Goal: Task Accomplishment & Management: Complete application form

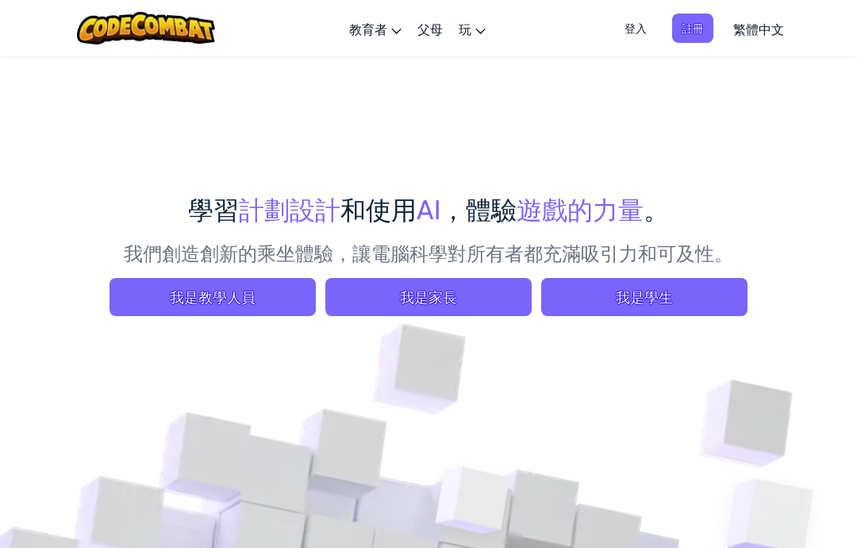
click at [646, 291] on font "我是學生" at bounding box center [644, 296] width 57 height 18
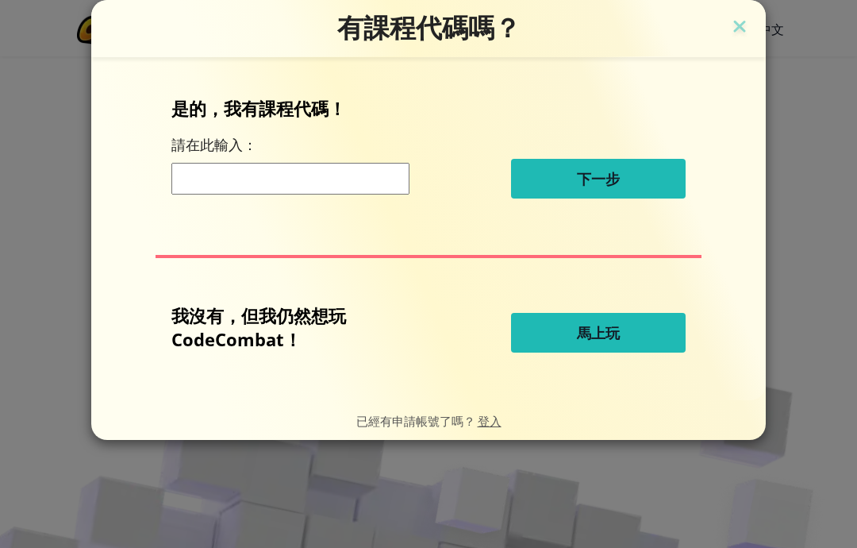
click at [616, 330] on font "馬上玩" at bounding box center [598, 332] width 43 height 19
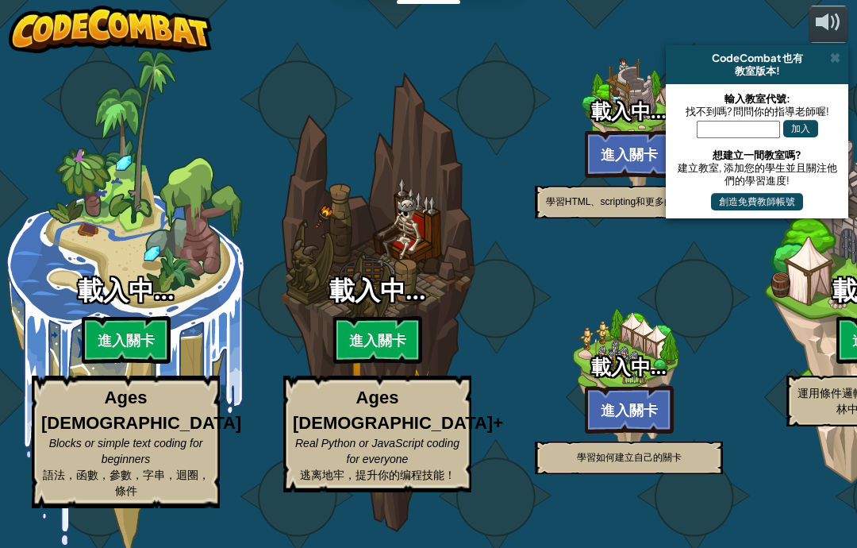
select select "zh-HANT"
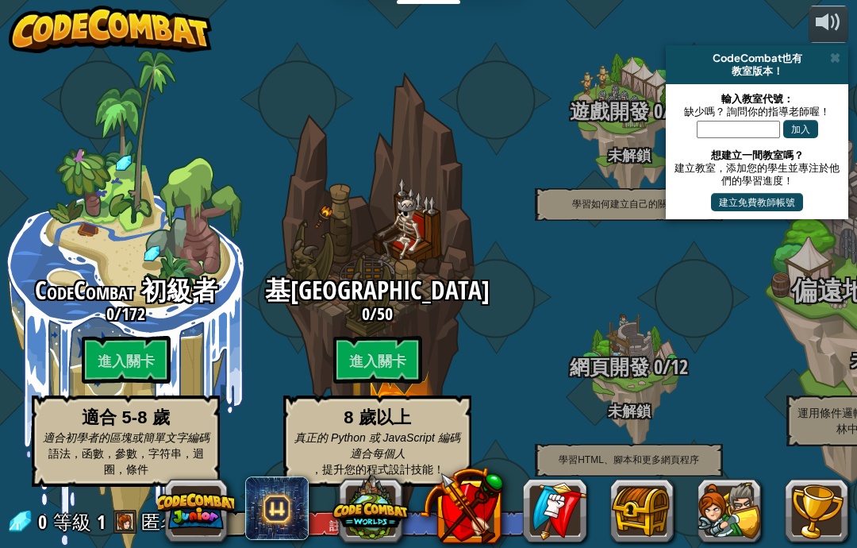
click at [147, 349] on btn "進入關卡" at bounding box center [126, 360] width 89 height 48
select select "zh-HANT"
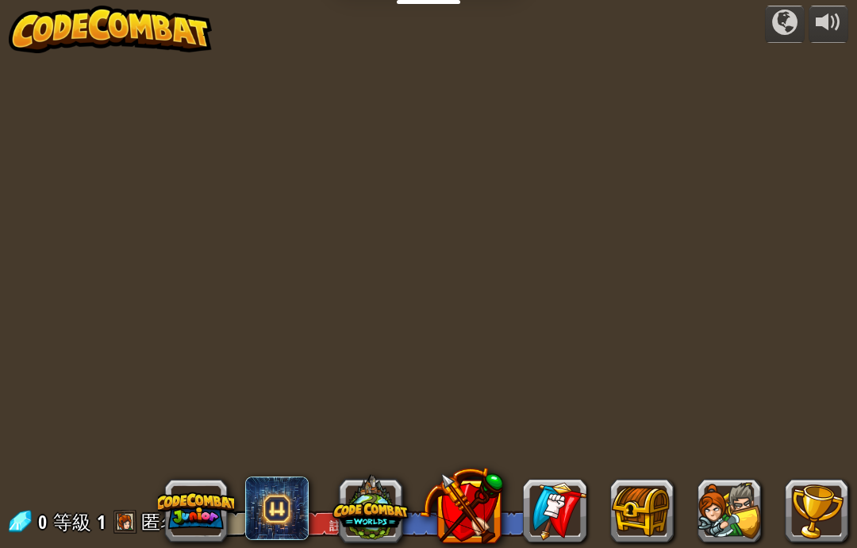
select select "zh-HANT"
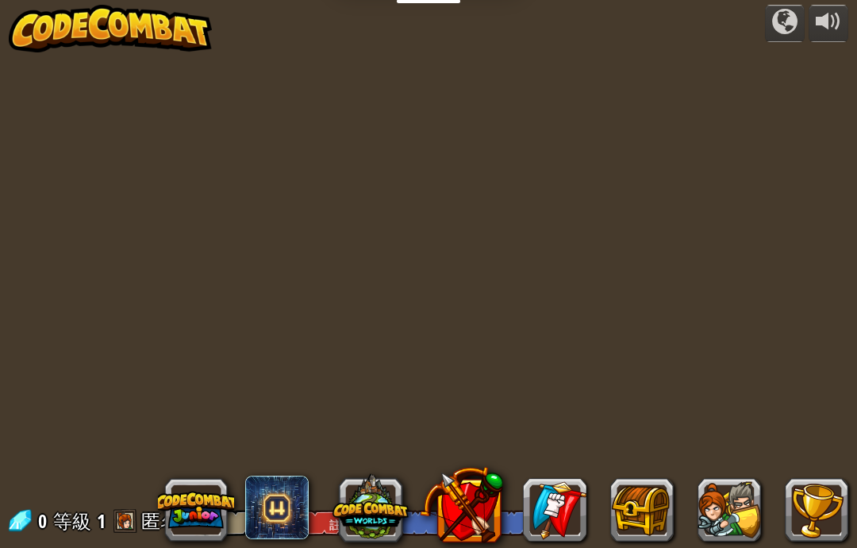
click at [420, 530] on button at bounding box center [461, 504] width 83 height 83
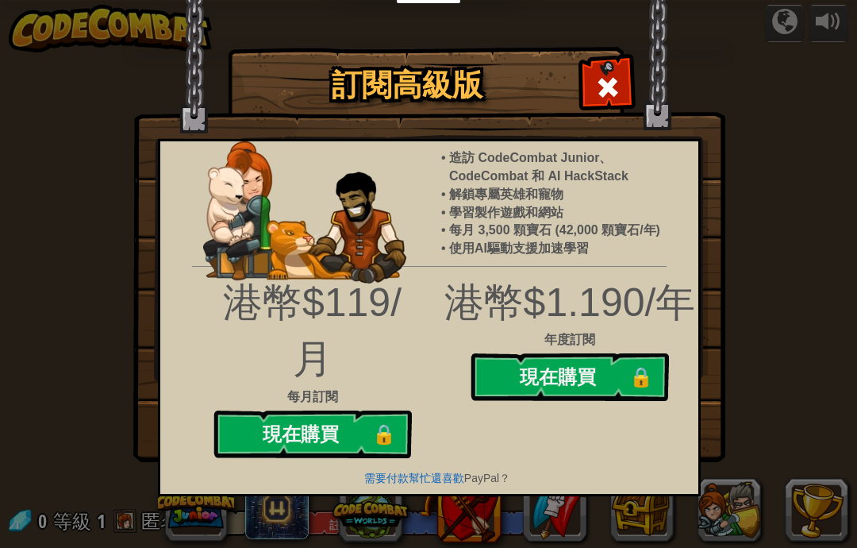
click at [613, 76] on span at bounding box center [607, 87] width 25 height 25
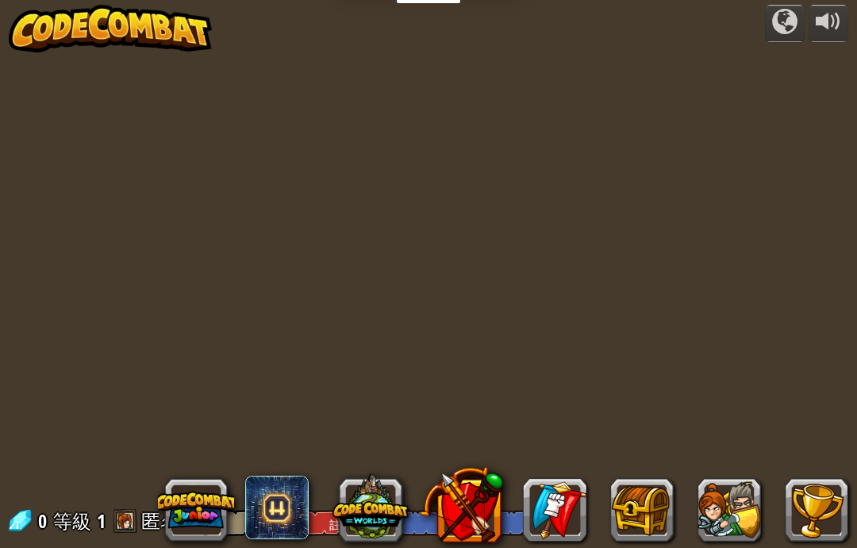
select select "zh-HANT"
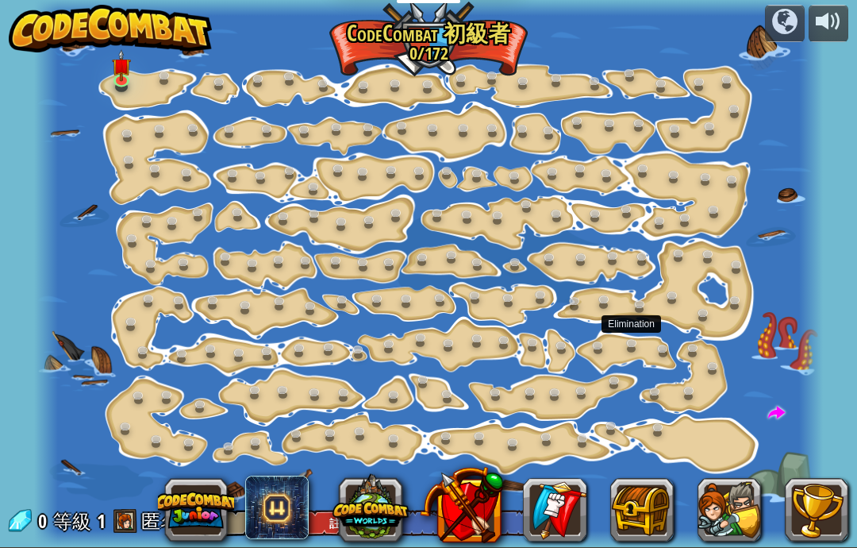
click at [621, 358] on link at bounding box center [636, 346] width 32 height 24
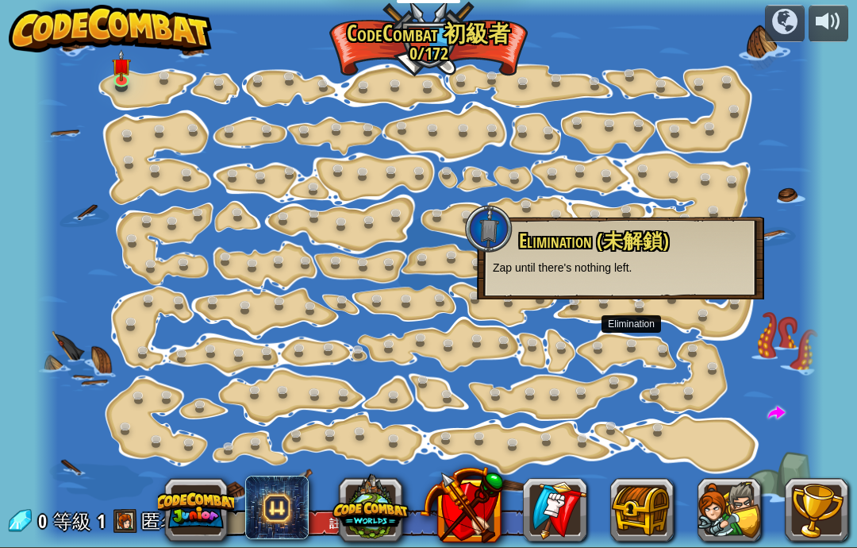
scroll to position [0, 0]
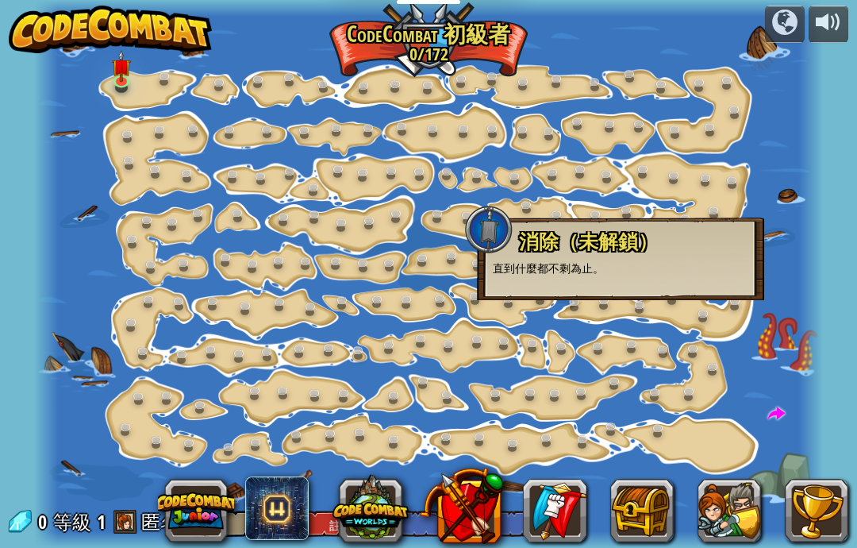
click at [494, 229] on div at bounding box center [489, 230] width 48 height 48
click at [661, 390] on link at bounding box center [659, 395] width 32 height 24
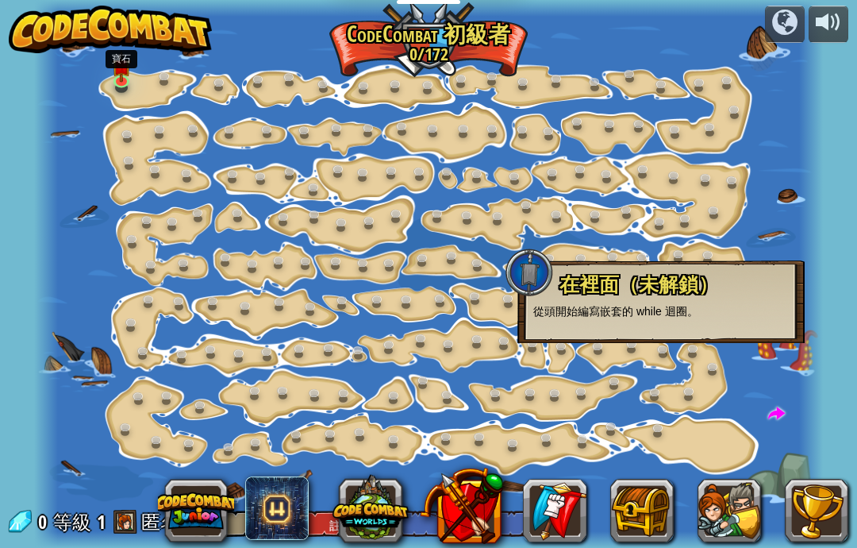
click at [114, 76] on img at bounding box center [121, 66] width 19 height 33
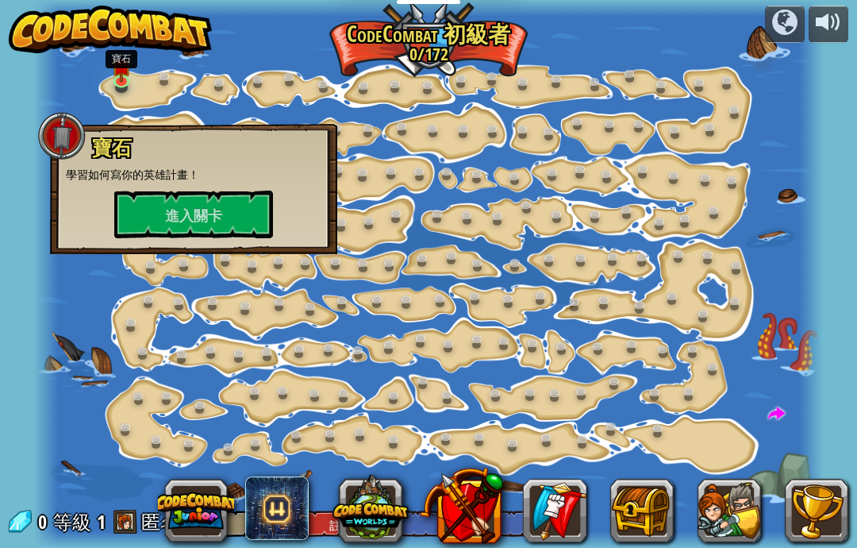
click at [184, 226] on font "進入關卡" at bounding box center [193, 216] width 57 height 20
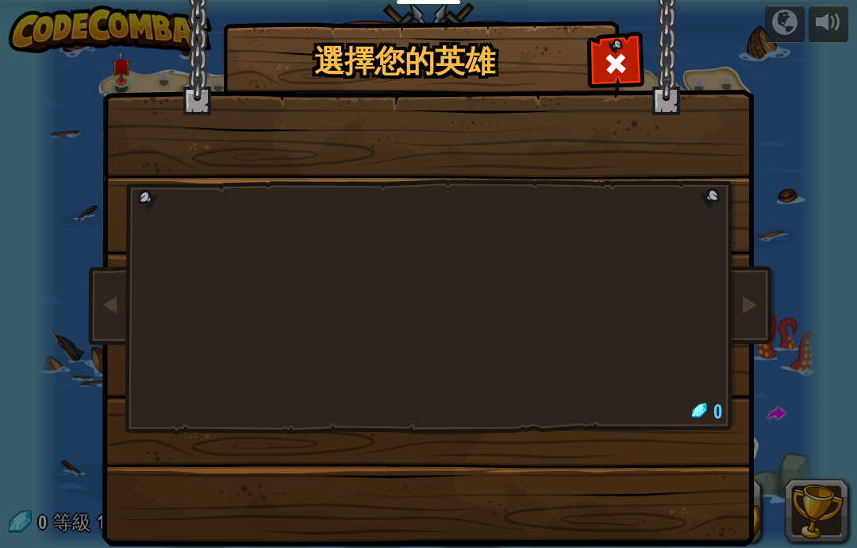
click at [671, 290] on div at bounding box center [428, 251] width 595 height 346
click at [742, 271] on img at bounding box center [431, 262] width 687 height 568
click at [755, 294] on span at bounding box center [749, 303] width 19 height 19
click at [618, 60] on span at bounding box center [615, 63] width 25 height 25
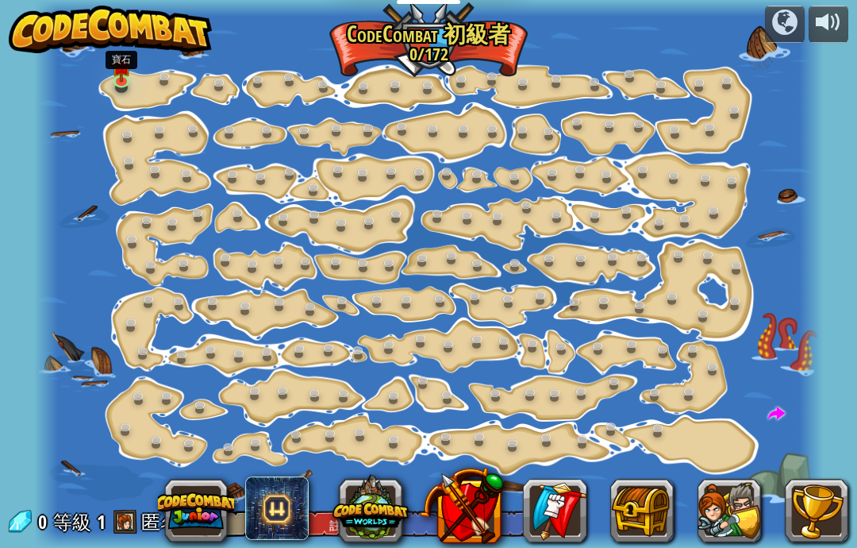
click at [120, 73] on img at bounding box center [121, 66] width 19 height 33
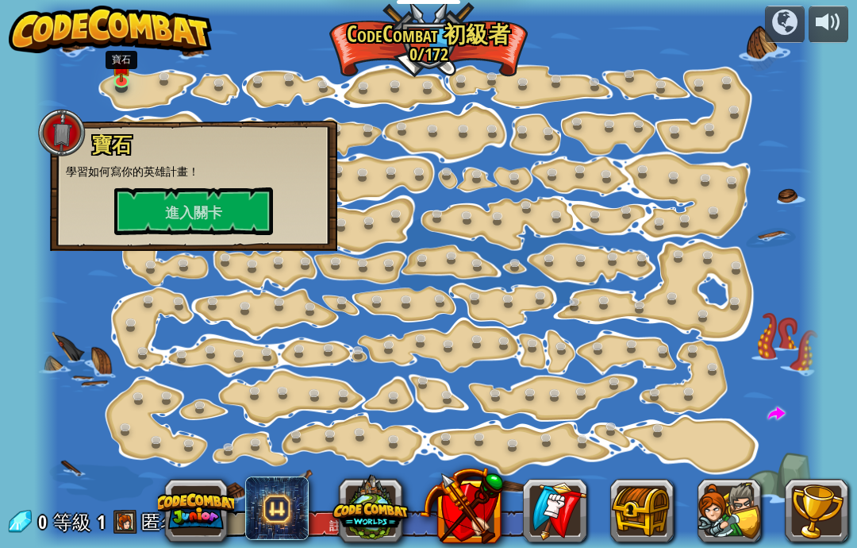
click at [176, 206] on font "進入關卡" at bounding box center [193, 213] width 57 height 20
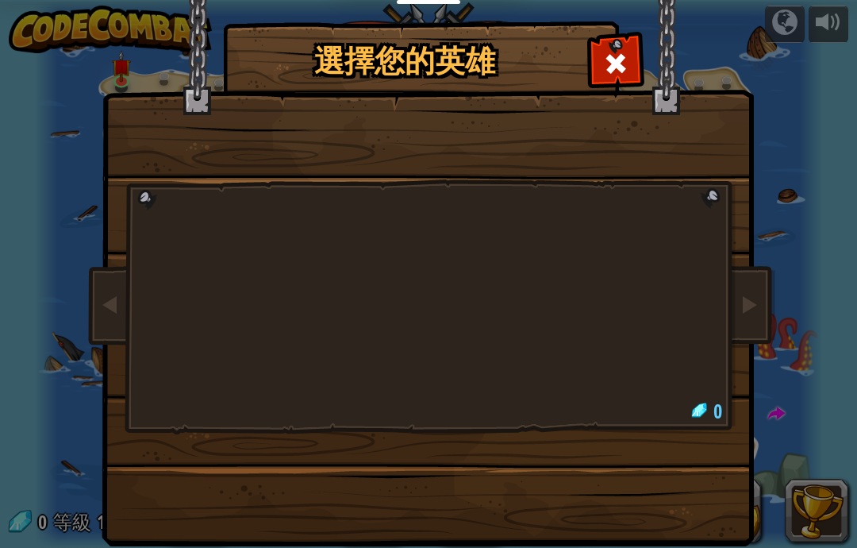
click at [757, 300] on span at bounding box center [749, 303] width 19 height 19
click at [751, 298] on span at bounding box center [749, 303] width 19 height 19
click at [755, 306] on span at bounding box center [749, 303] width 19 height 19
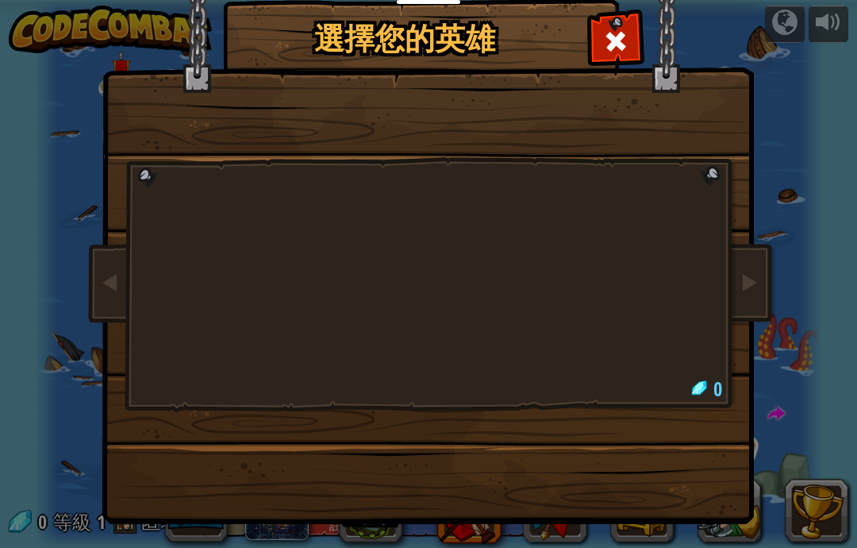
scroll to position [22, 0]
click at [658, 321] on div at bounding box center [428, 229] width 595 height 346
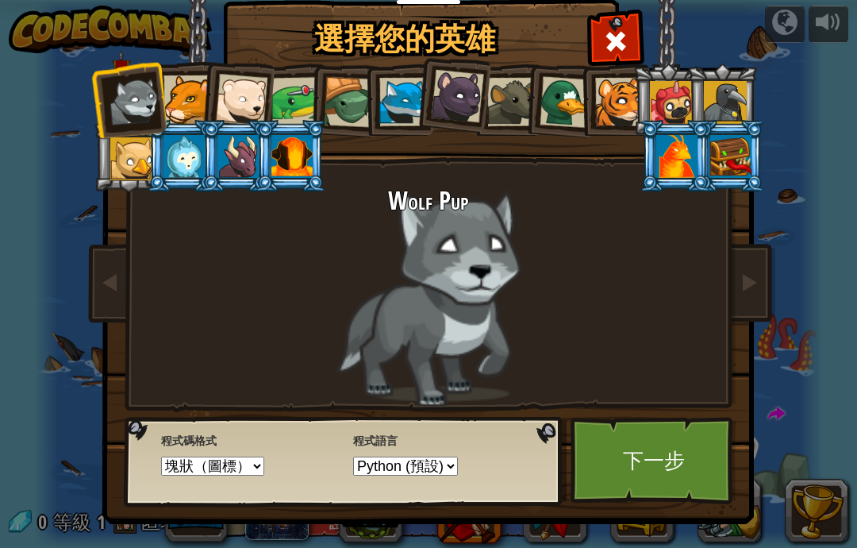
click at [193, 89] on div at bounding box center [188, 99] width 48 height 48
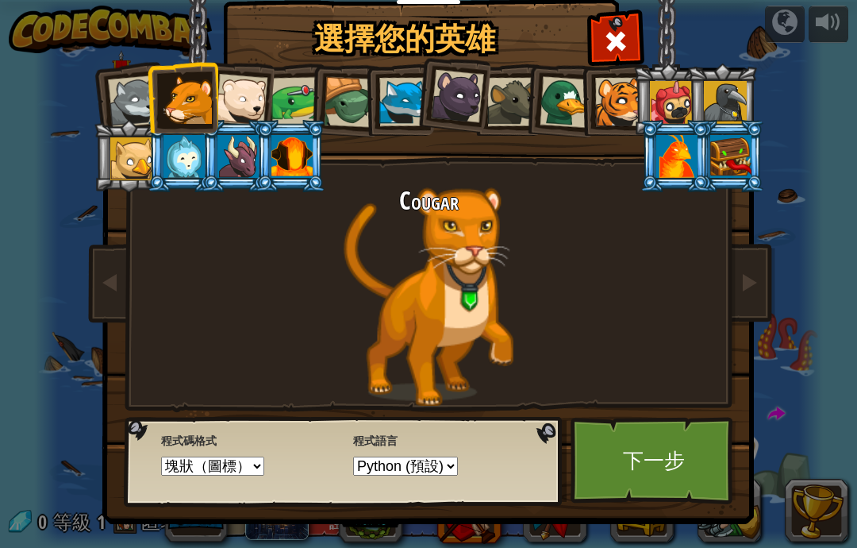
click at [669, 466] on link "下一步" at bounding box center [654, 460] width 166 height 87
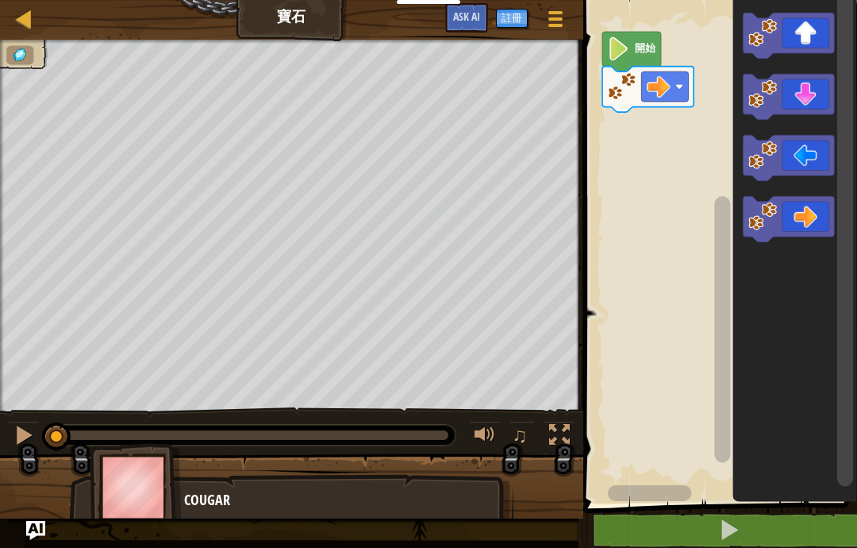
click at [756, 529] on button at bounding box center [730, 530] width 279 height 37
click at [760, 415] on icon "Blockly工作區" at bounding box center [795, 247] width 125 height 511
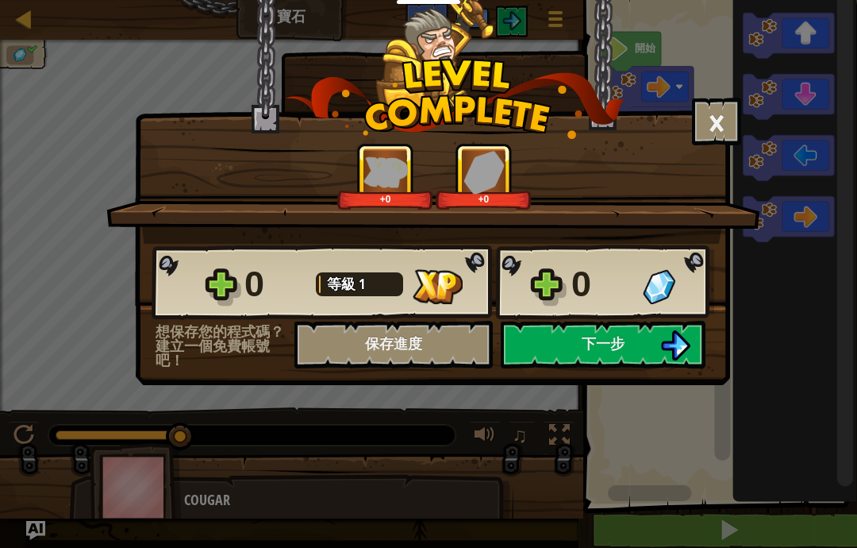
click at [637, 347] on button "下一步" at bounding box center [603, 345] width 205 height 48
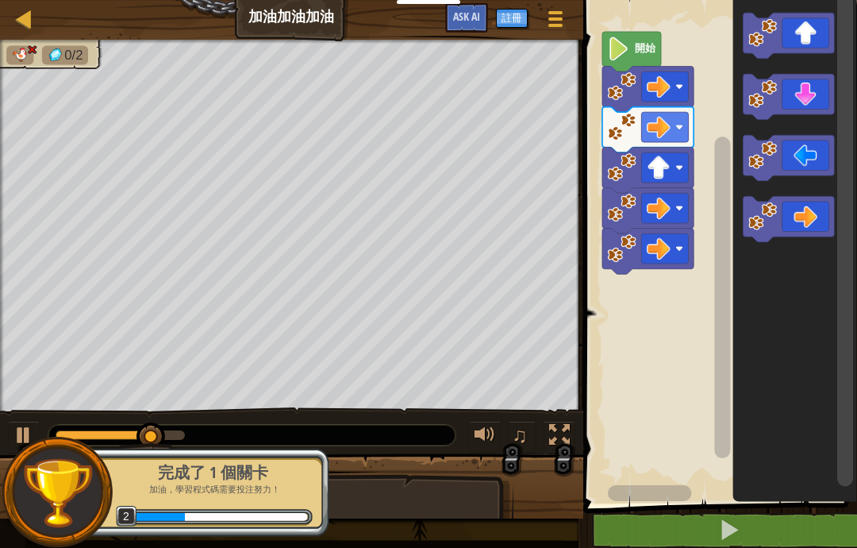
click at [729, 519] on span at bounding box center [729, 529] width 22 height 22
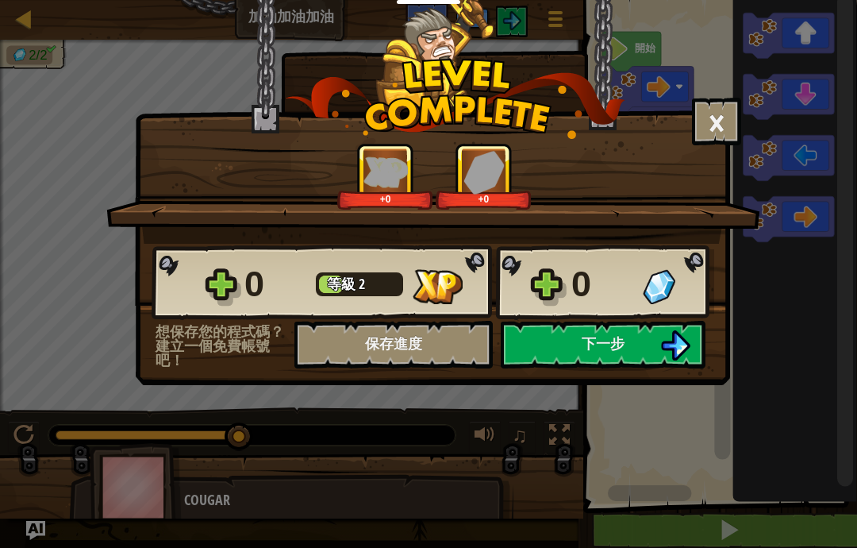
click at [671, 340] on img at bounding box center [675, 345] width 30 height 30
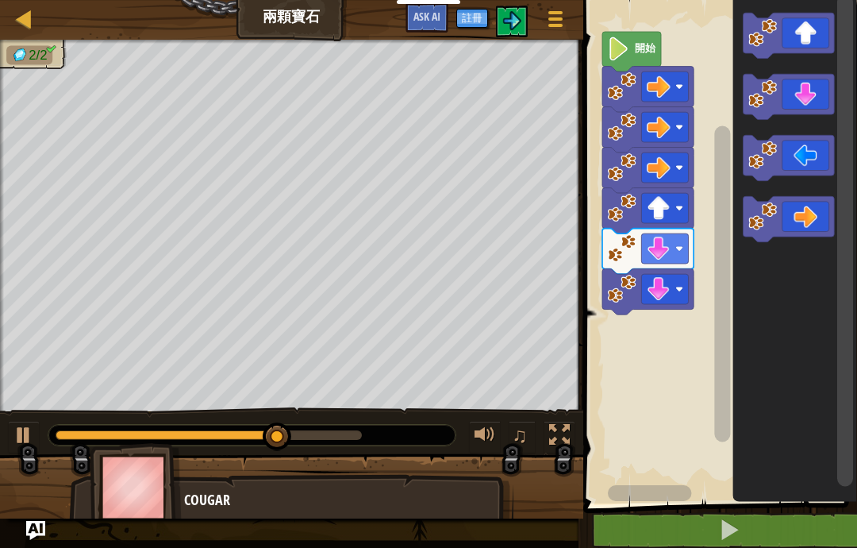
click at [785, 516] on button at bounding box center [730, 530] width 279 height 37
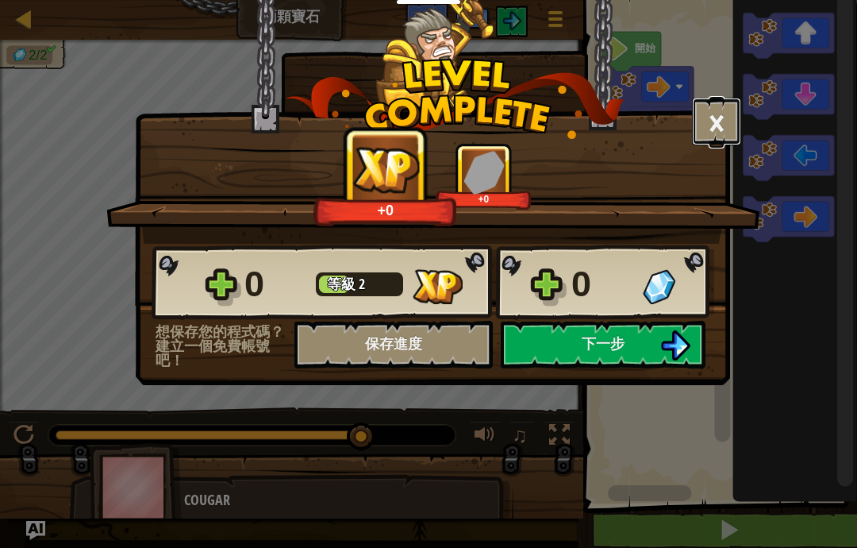
click at [724, 137] on button "×" at bounding box center [716, 122] width 49 height 48
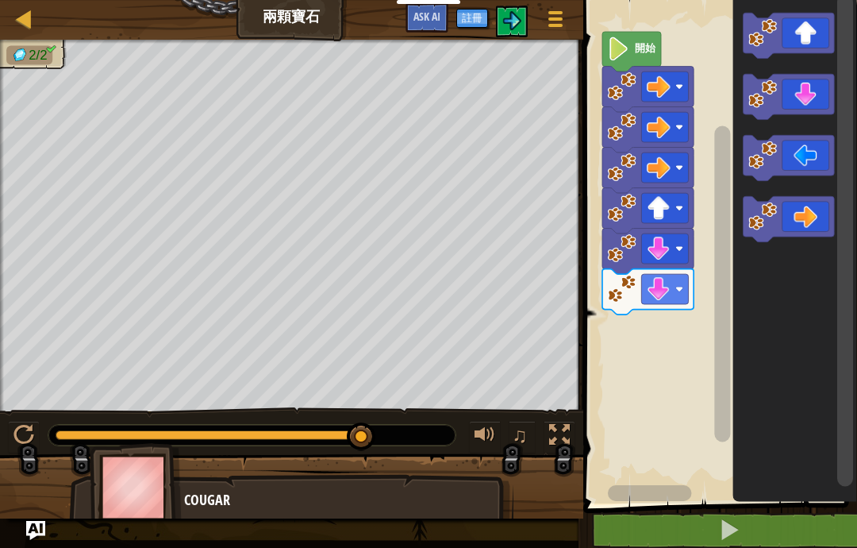
click at [32, 25] on div at bounding box center [24, 19] width 20 height 20
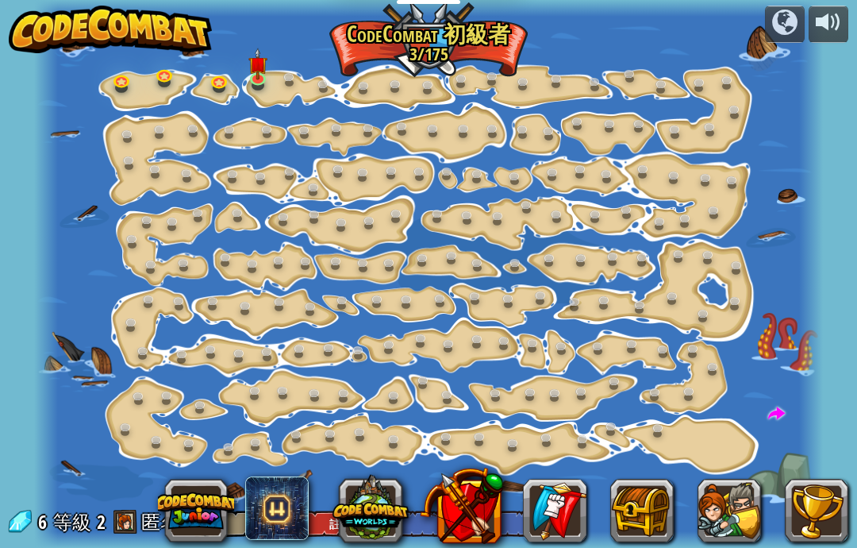
click at [27, 25] on img at bounding box center [110, 30] width 203 height 48
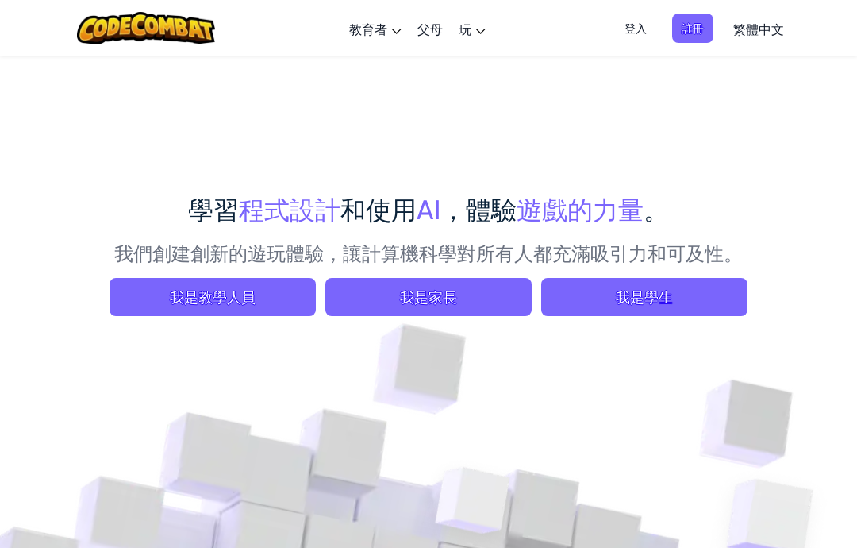
click at [28, 22] on div "切換導覽 教育者 創建免費帳號 學校和地區解決方案 教師工具包預覽 標準對齊 效能研究 成功故事 專業發展 編程一小時 贈款與資金資源 請求演示或報價 父母 …" at bounding box center [428, 28] width 865 height 56
click at [700, 303] on span "我是學生" at bounding box center [644, 297] width 206 height 38
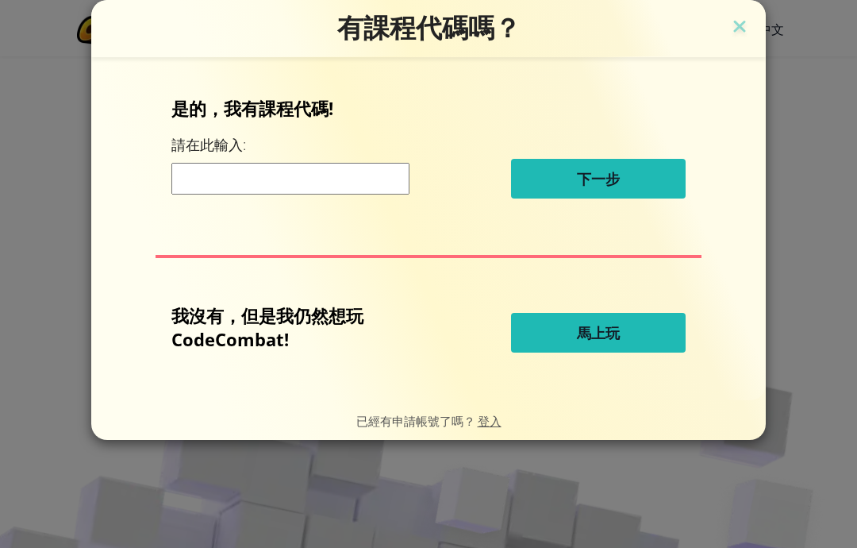
click at [649, 341] on button "馬上玩" at bounding box center [598, 333] width 175 height 40
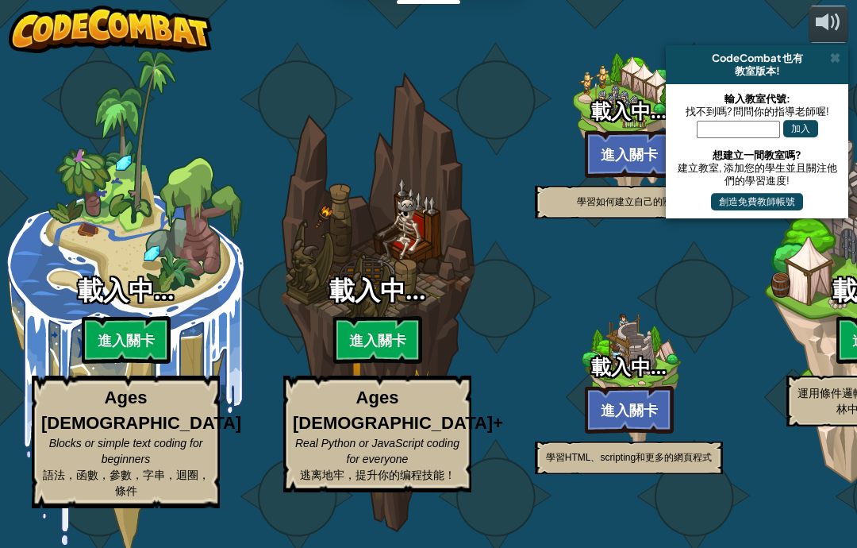
select select "zh-HANT"
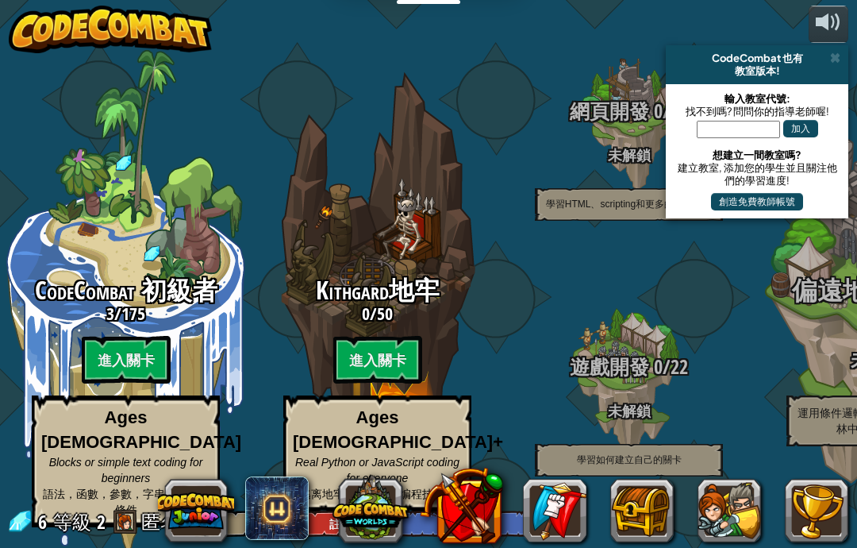
click at [397, 352] on btn "進入關卡" at bounding box center [377, 360] width 89 height 48
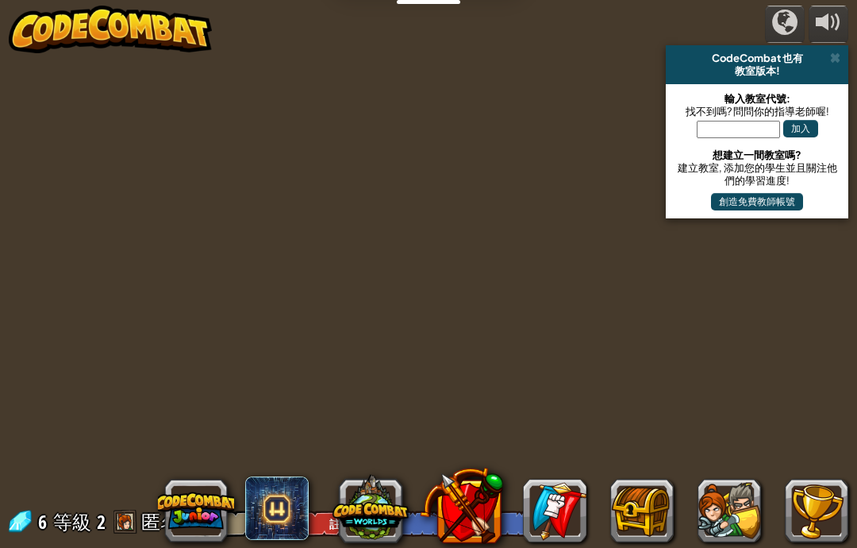
select select "zh-HANT"
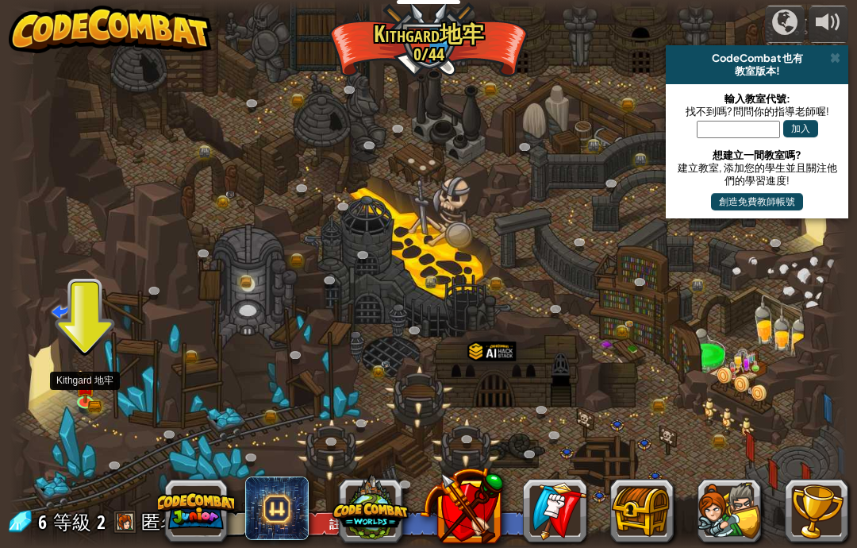
click at [87, 390] on img at bounding box center [85, 385] width 21 height 33
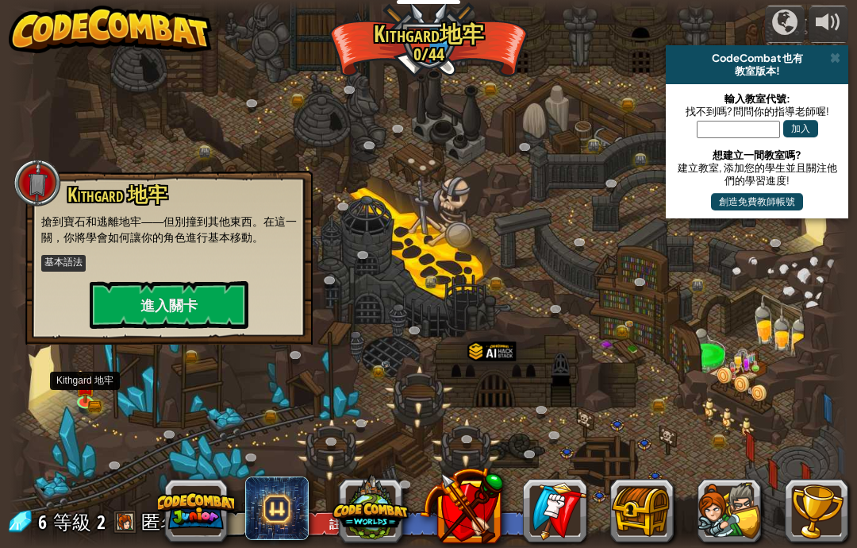
click at [217, 316] on button "進入關卡" at bounding box center [169, 305] width 159 height 48
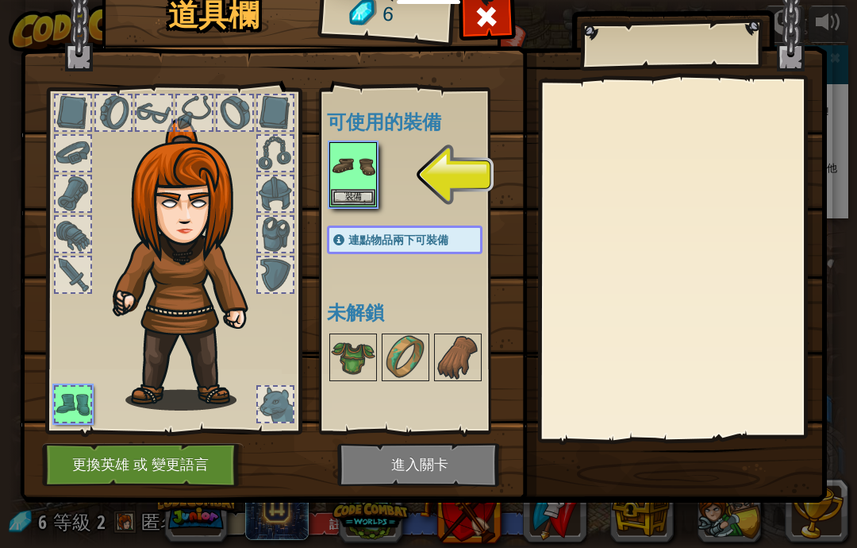
click at [360, 202] on button "裝備" at bounding box center [353, 197] width 44 height 17
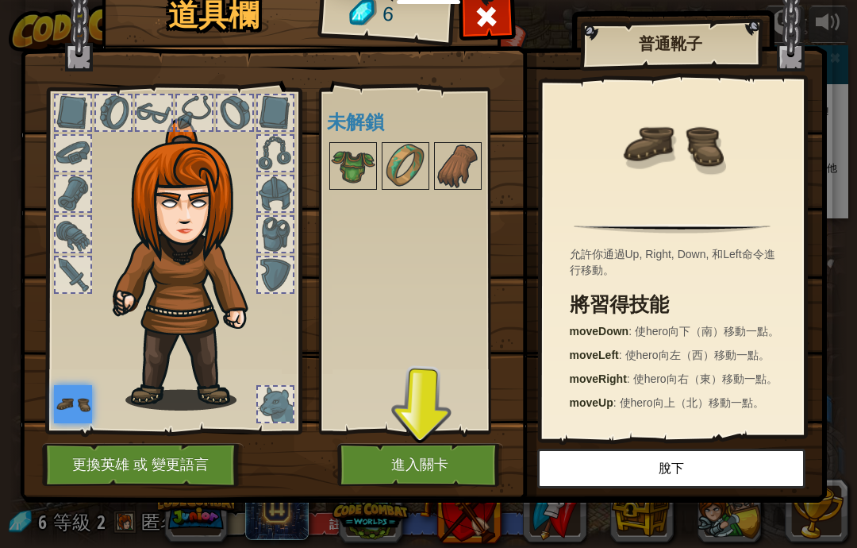
click at [441, 472] on button "進入關卡" at bounding box center [420, 465] width 166 height 44
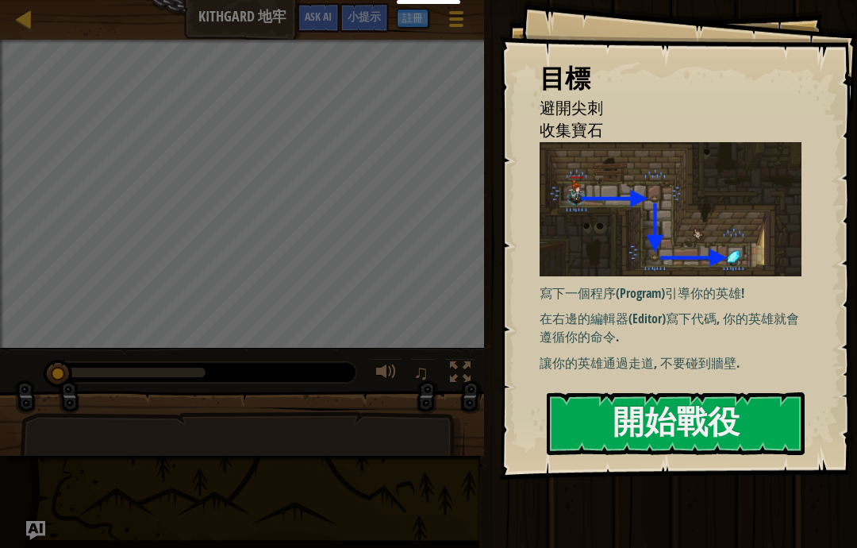
click at [761, 431] on button "開始戰役" at bounding box center [676, 423] width 258 height 63
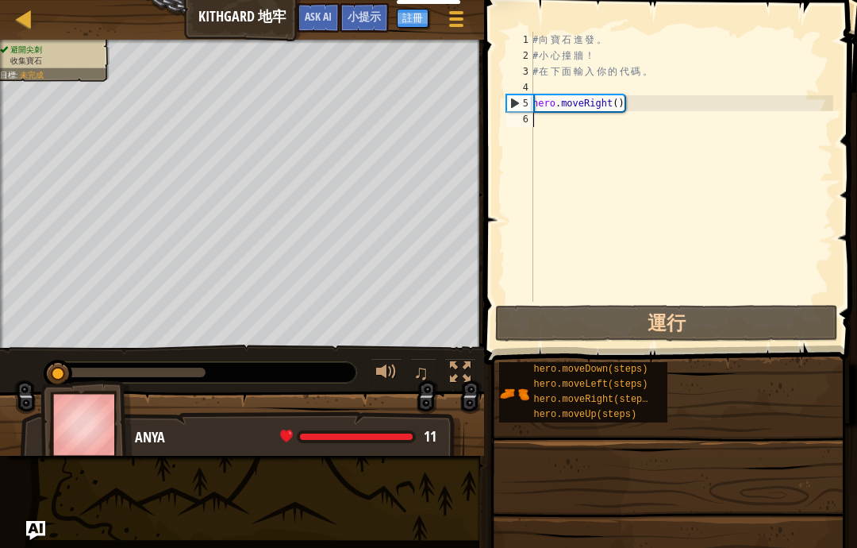
click at [637, 411] on span "hero.moveUp(steps)" at bounding box center [584, 414] width 103 height 11
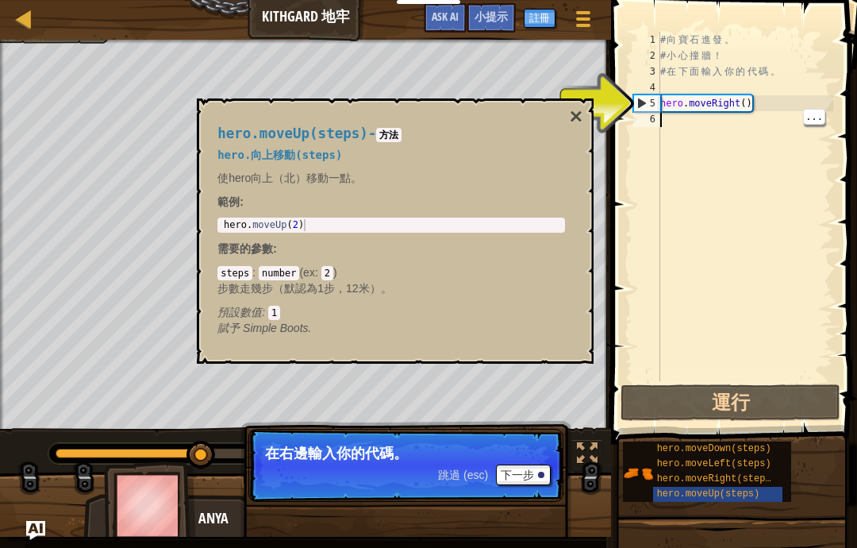
click at [746, 372] on div "# 向 寶 石 進 發 。 # 小 心 撞 牆 ！ # 在 下 面 輸 入 你 的 代 碼 。 hero . moveRight ( )" at bounding box center [745, 222] width 176 height 381
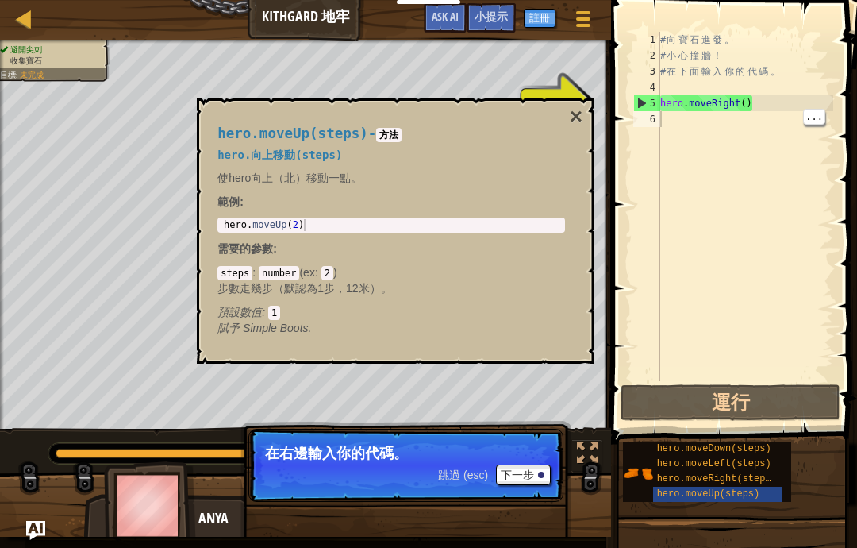
click at [575, 117] on button "×" at bounding box center [576, 117] width 13 height 22
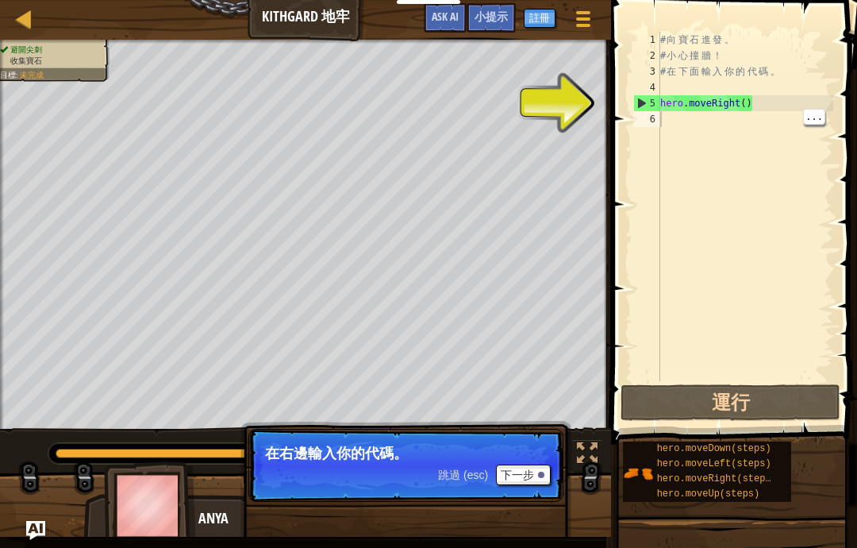
click at [753, 133] on div "# 向 寶 石 進 發 。 # 小 心 撞 牆 ！ # 在 下 面 輸 入 你 的 代 碼 。 hero . moveRight ( )" at bounding box center [745, 222] width 176 height 381
click at [761, 129] on div "# 向 寶 石 進 發 。 # 小 心 撞 牆 ！ # 在 下 面 輸 入 你 的 代 碼 。 hero . moveRight ( )" at bounding box center [745, 222] width 176 height 381
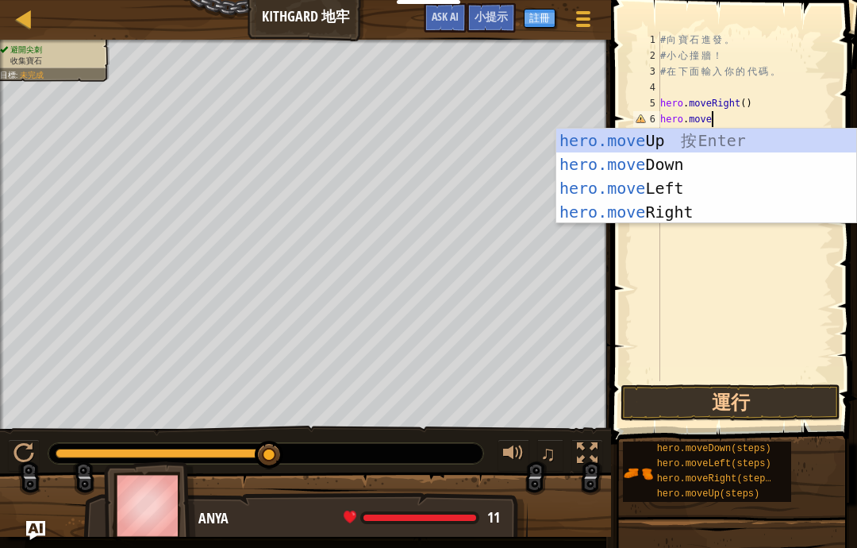
scroll to position [17, 48]
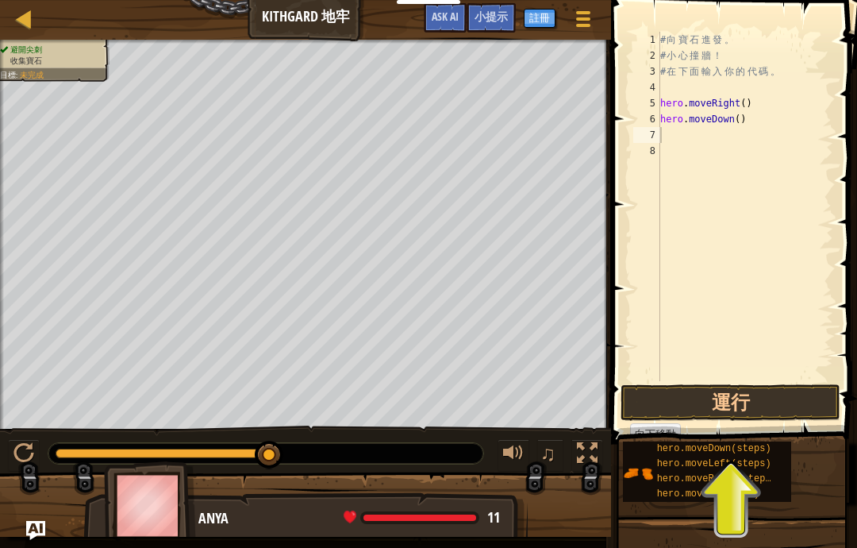
click at [791, 390] on button "運行" at bounding box center [731, 402] width 220 height 37
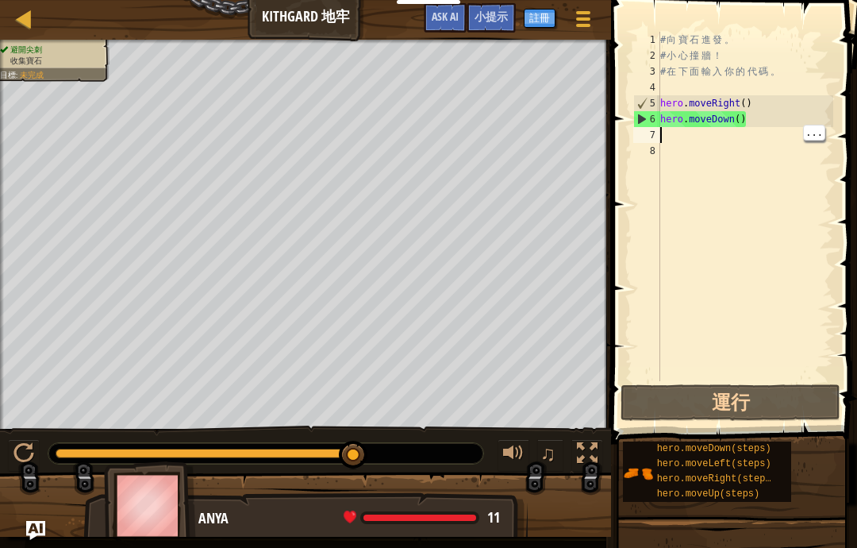
click at [696, 140] on div "# 向 寶 石 進 發 。 # 小 心 撞 牆 ！ # 在 下 面 輸 入 你 的 代 碼 。 hero . moveRight ( ) hero . mov…" at bounding box center [745, 222] width 176 height 381
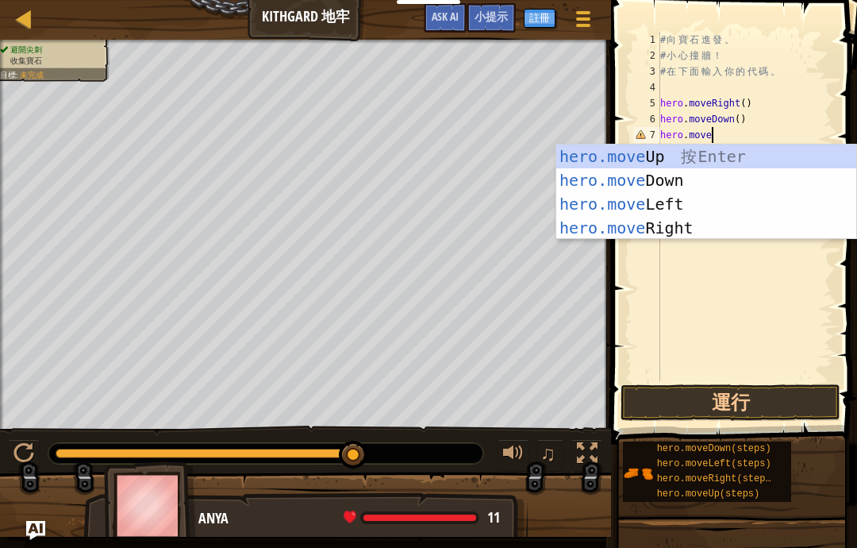
scroll to position [17, 67]
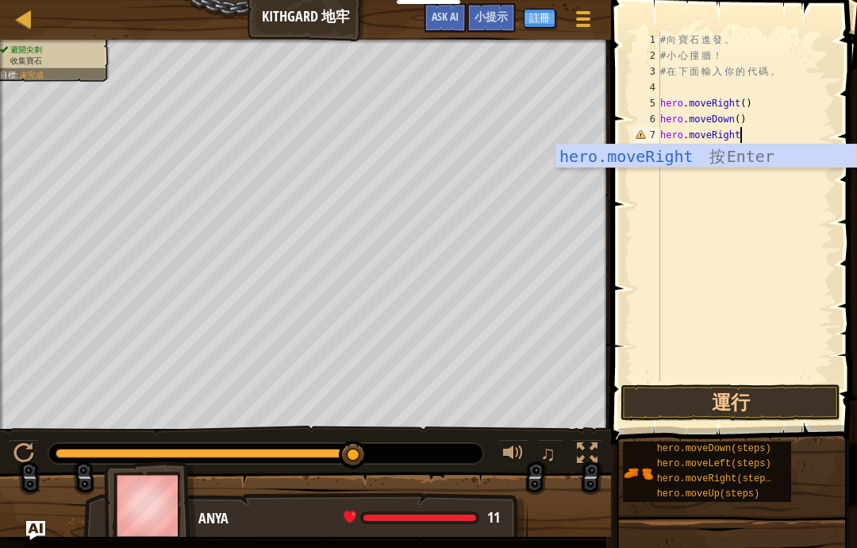
type textarea "abcde fg"
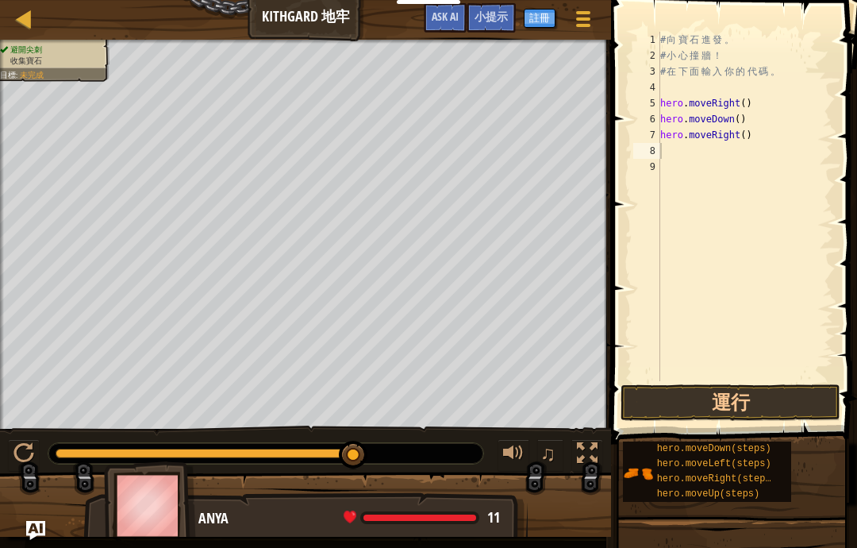
click at [795, 406] on button "運行" at bounding box center [731, 402] width 220 height 37
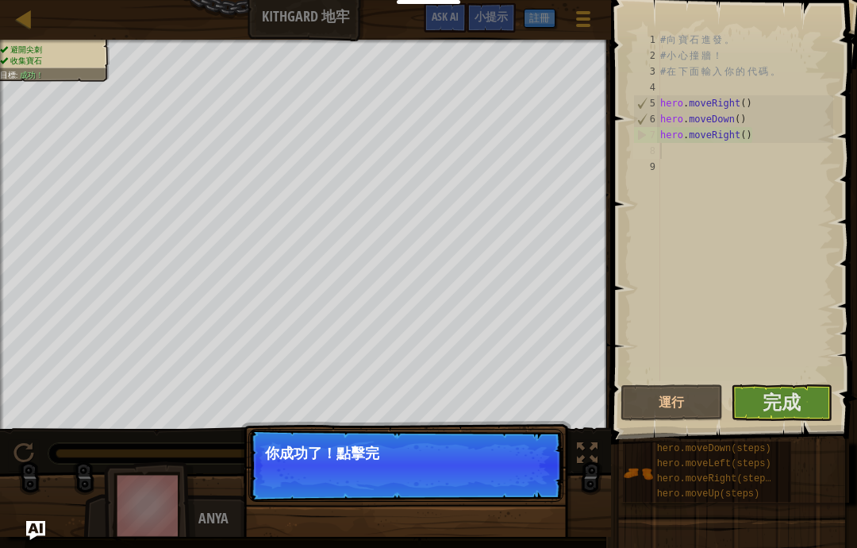
click at [797, 408] on span "完成" at bounding box center [782, 401] width 38 height 25
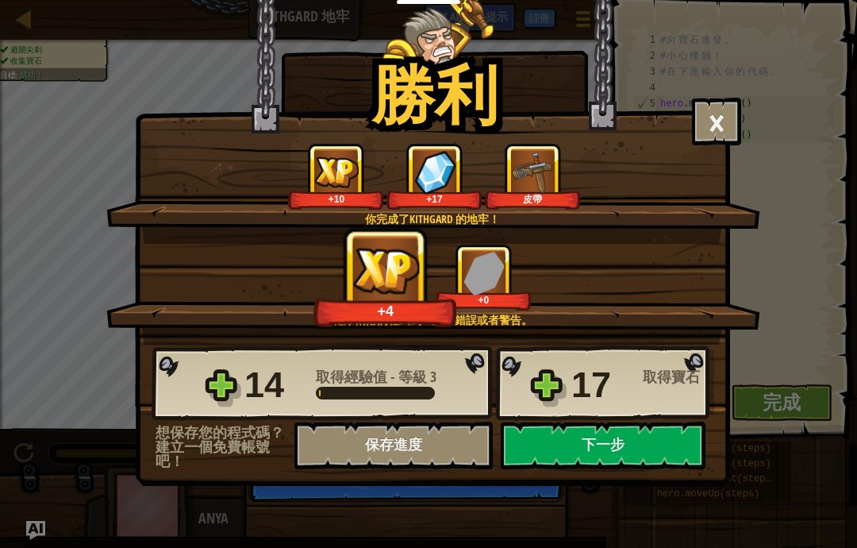
click at [652, 441] on button "下一步" at bounding box center [603, 445] width 205 height 48
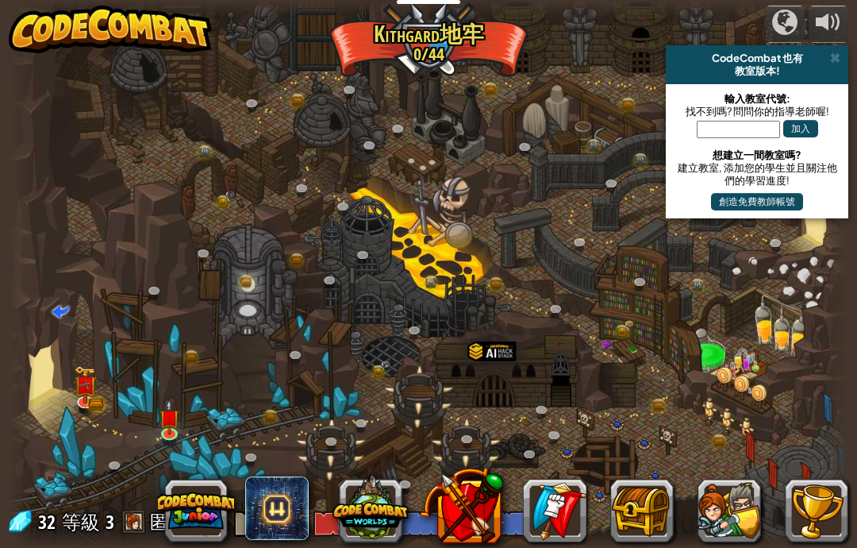
select select "zh-HANT"
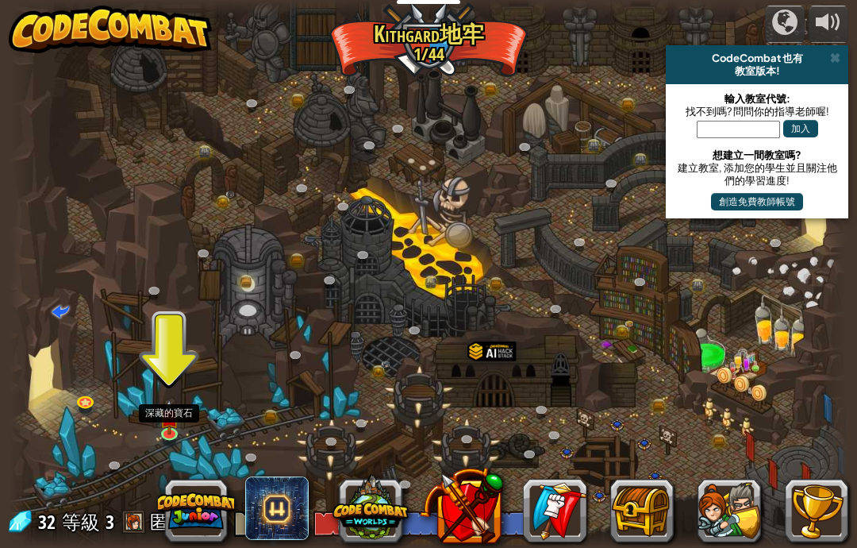
click at [168, 418] on img at bounding box center [169, 417] width 21 height 35
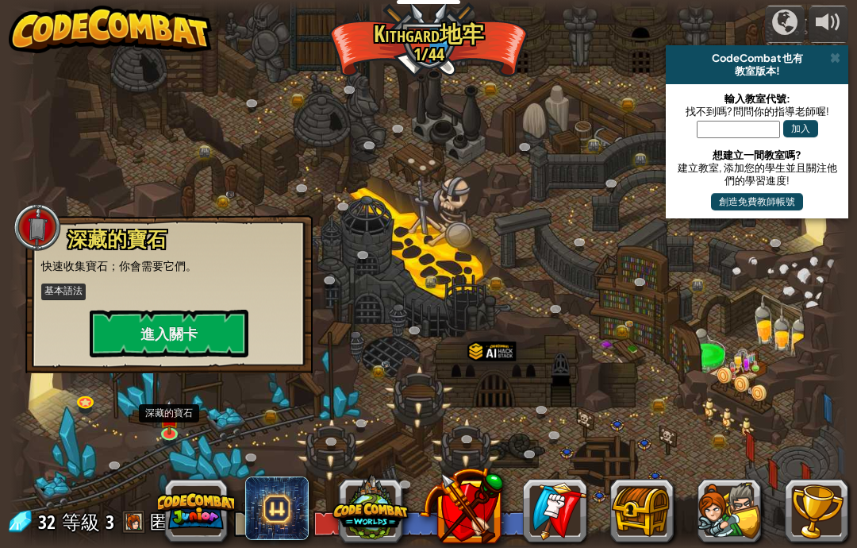
click at [227, 334] on button "進入關卡" at bounding box center [169, 334] width 159 height 48
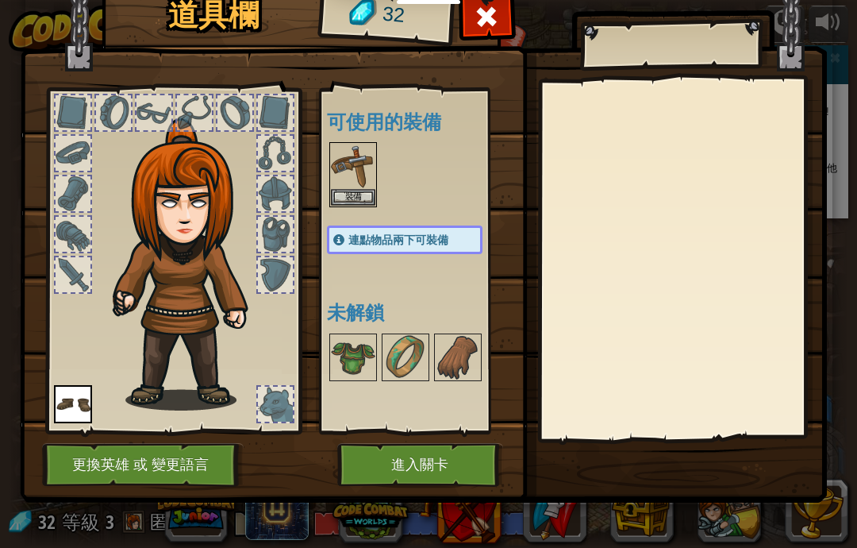
click at [333, 198] on button "裝備" at bounding box center [353, 197] width 44 height 17
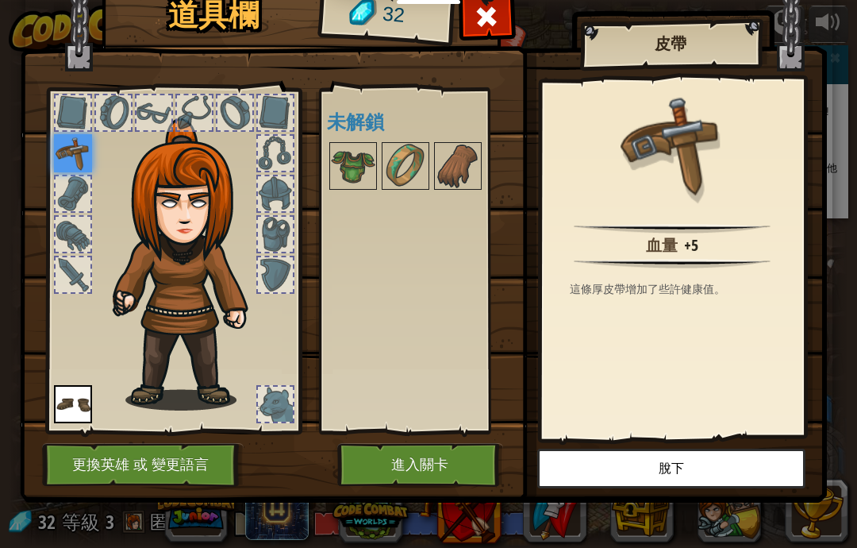
click at [426, 471] on button "進入關卡" at bounding box center [420, 465] width 166 height 44
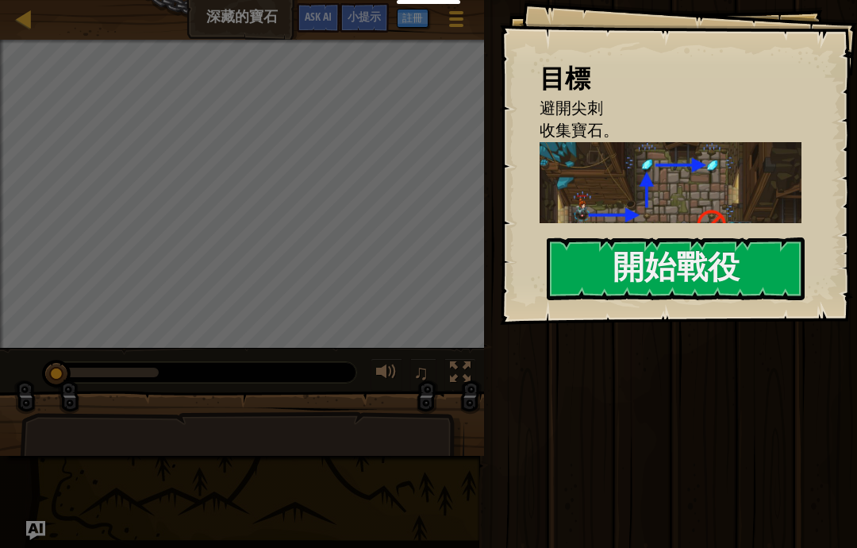
click at [738, 273] on button "開始戰役" at bounding box center [676, 268] width 258 height 63
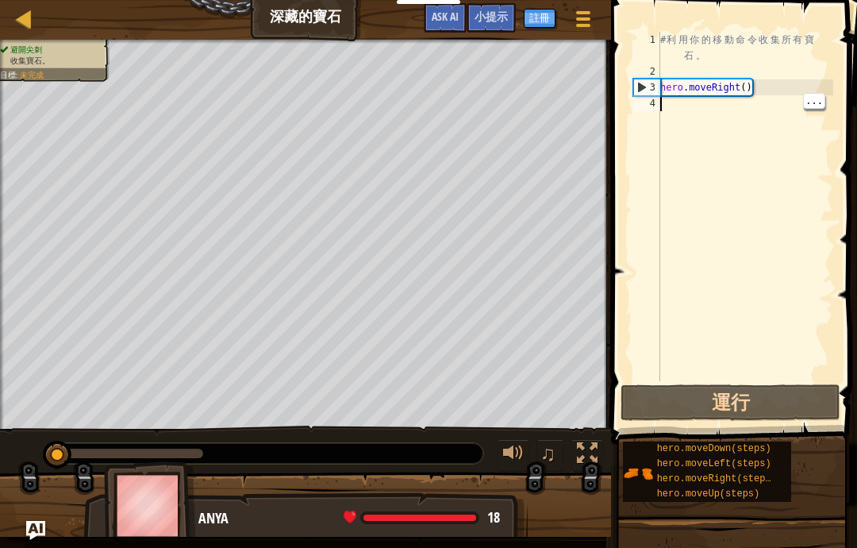
click at [790, 117] on div "# 利 用 你 的 移 動 命 令 收 集 所 有 寶 石 。 hero . moveRight ( )" at bounding box center [745, 230] width 176 height 397
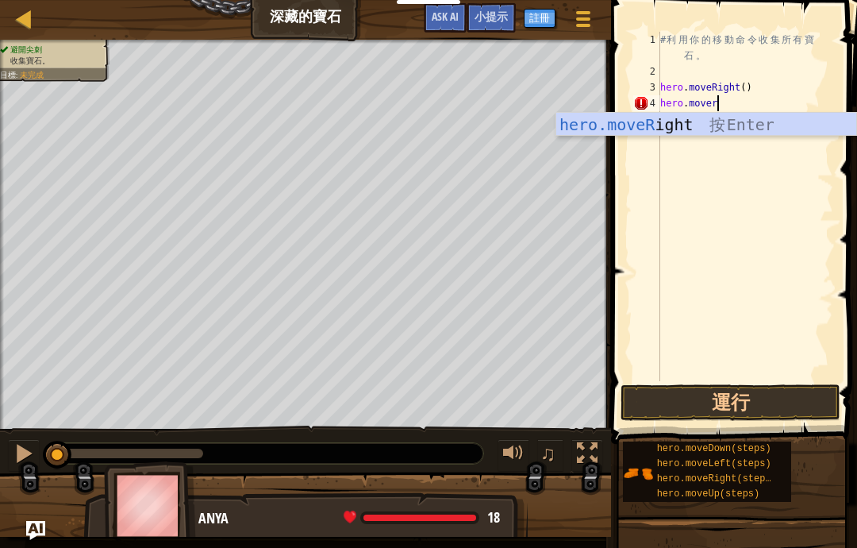
scroll to position [17, 21]
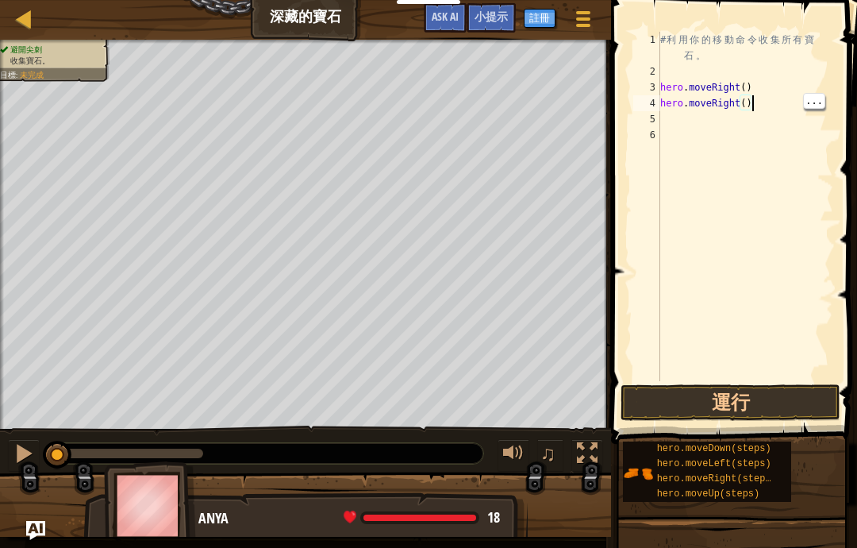
click at [788, 104] on div "# 利 用 你 的 移 動 命 令 收 集 所 有 寶 石 。 hero . moveRight ( ) hero . moveRight ( )" at bounding box center [745, 230] width 176 height 397
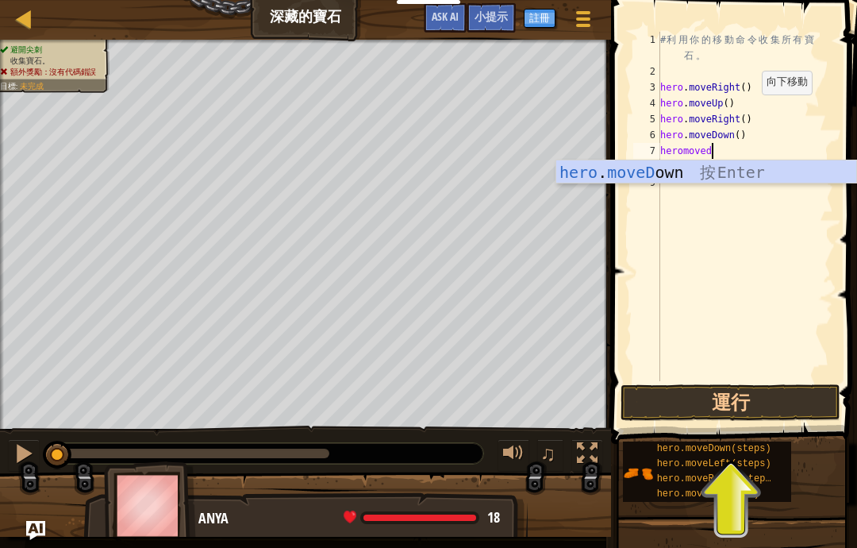
scroll to position [17, 44]
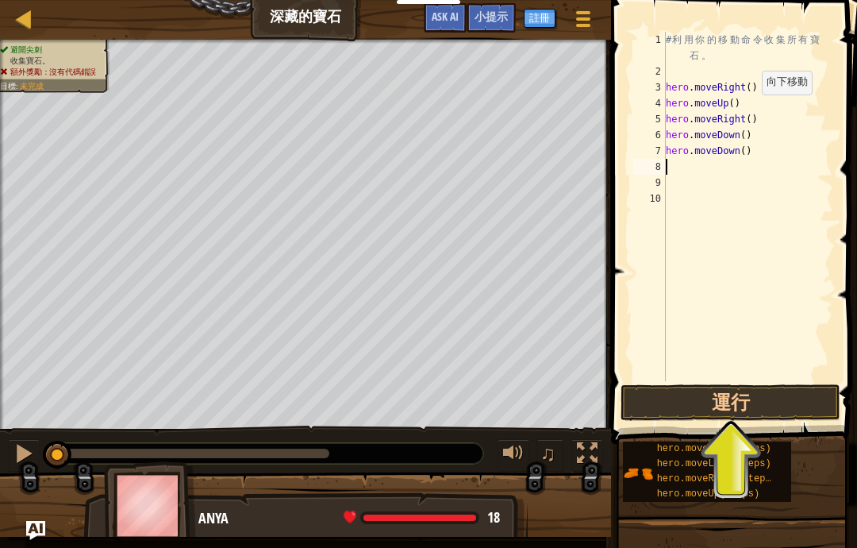
click at [761, 405] on button "運行" at bounding box center [731, 402] width 220 height 37
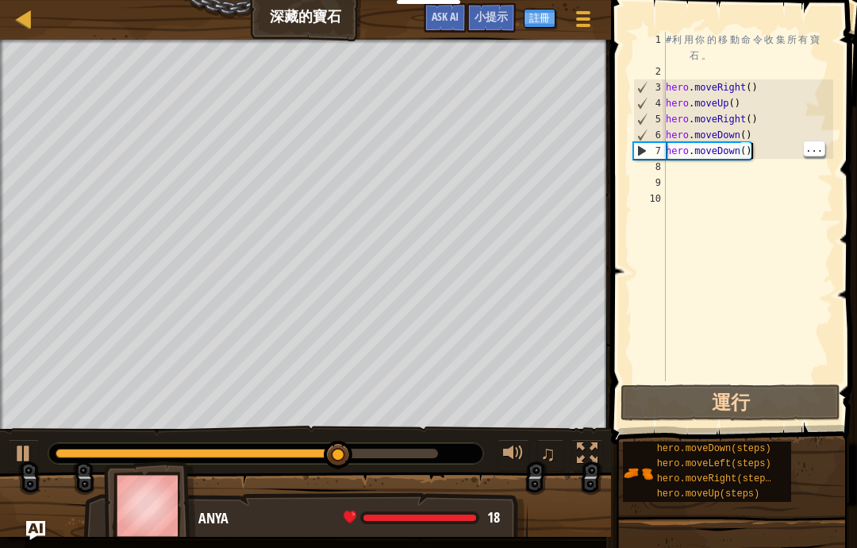
click at [778, 150] on div "# 利 用 你 的 移 動 命 令 收 集 所 有 寶 石 。 hero . moveRight ( ) hero . moveUp ( ) hero . m…" at bounding box center [748, 230] width 171 height 397
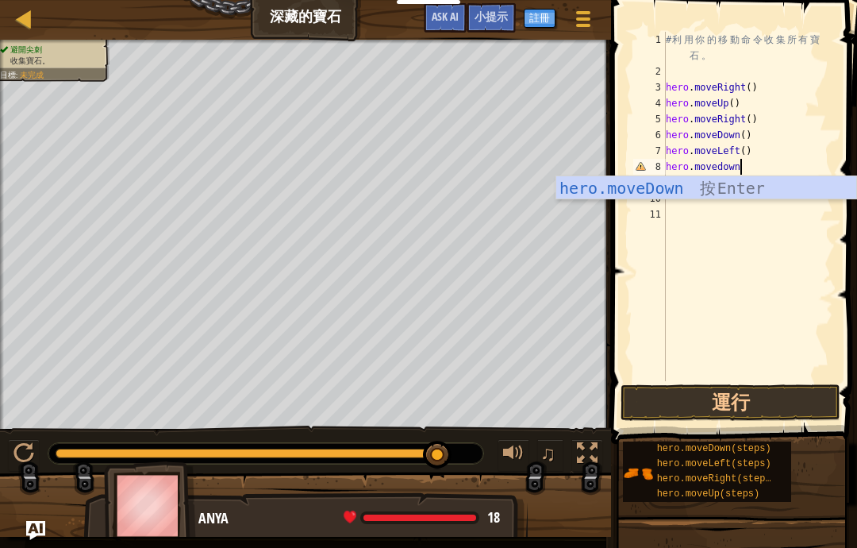
type textarea "abcde fg"
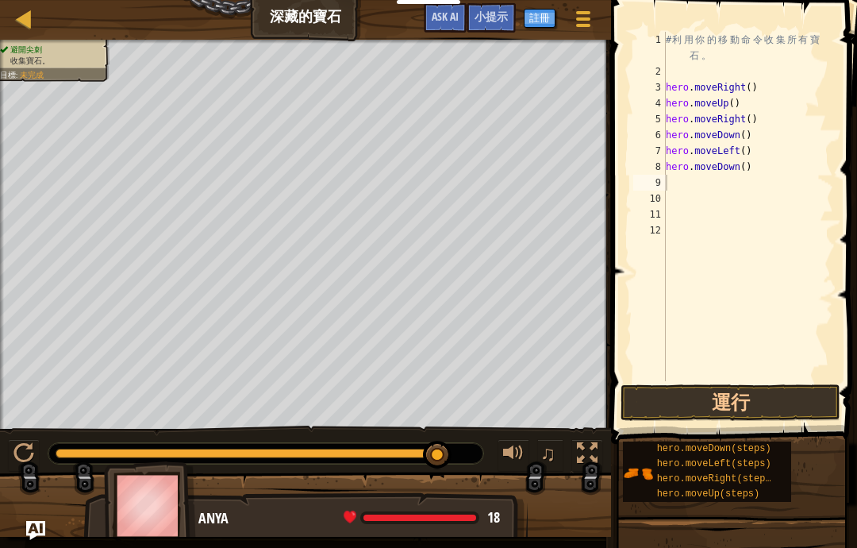
click at [780, 387] on button "運行" at bounding box center [731, 402] width 220 height 37
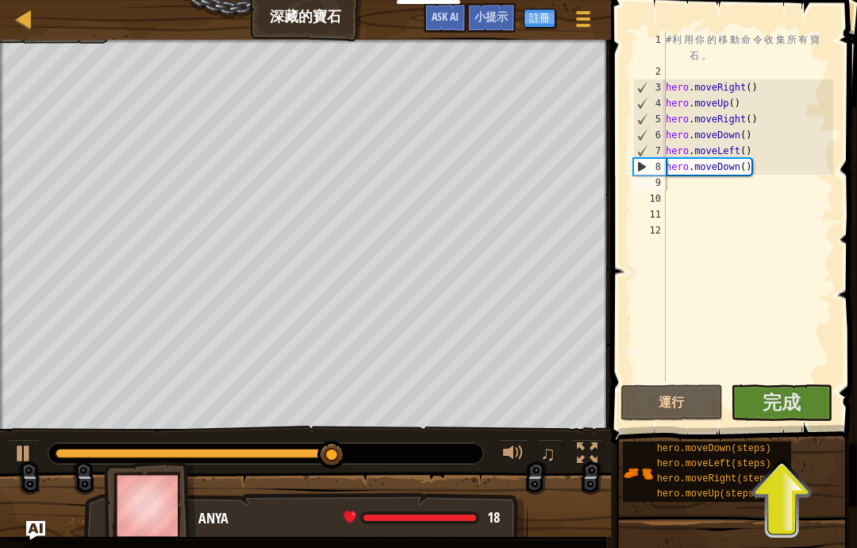
click at [787, 399] on span "完成" at bounding box center [782, 401] width 38 height 25
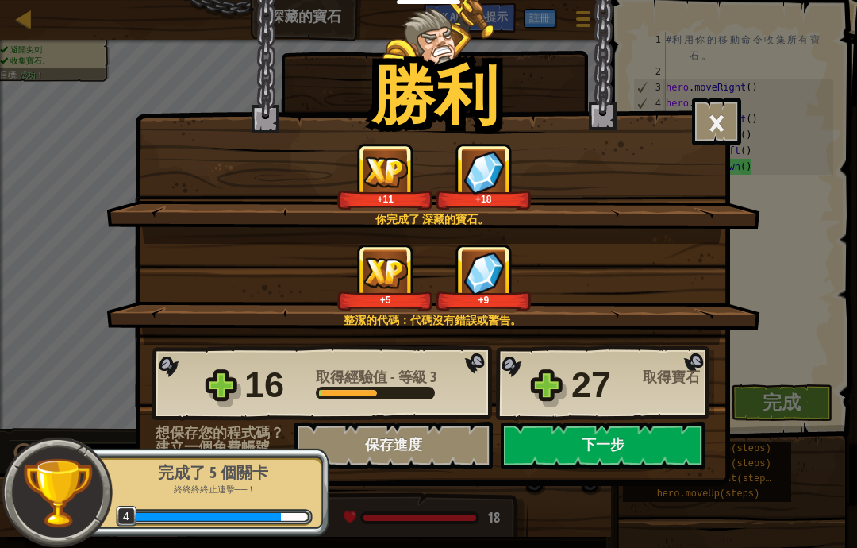
click at [619, 442] on button "下一步" at bounding box center [603, 445] width 205 height 48
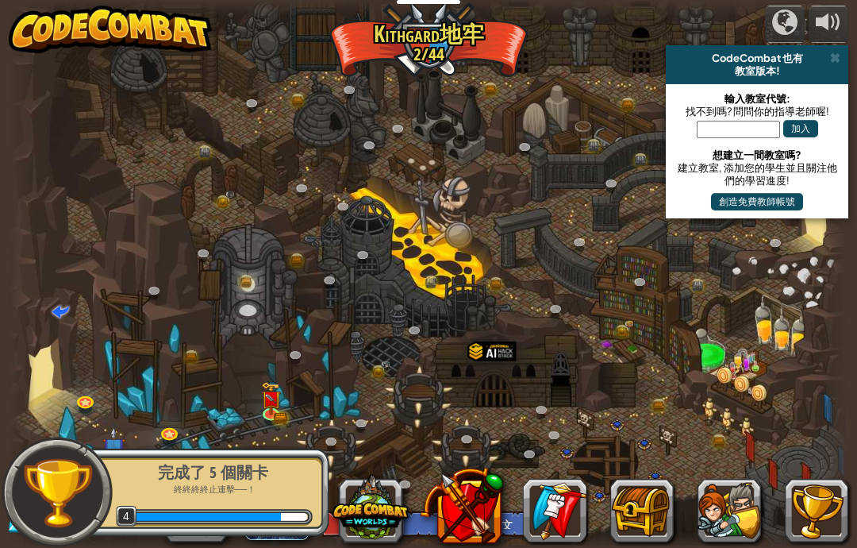
select select "zh-HANT"
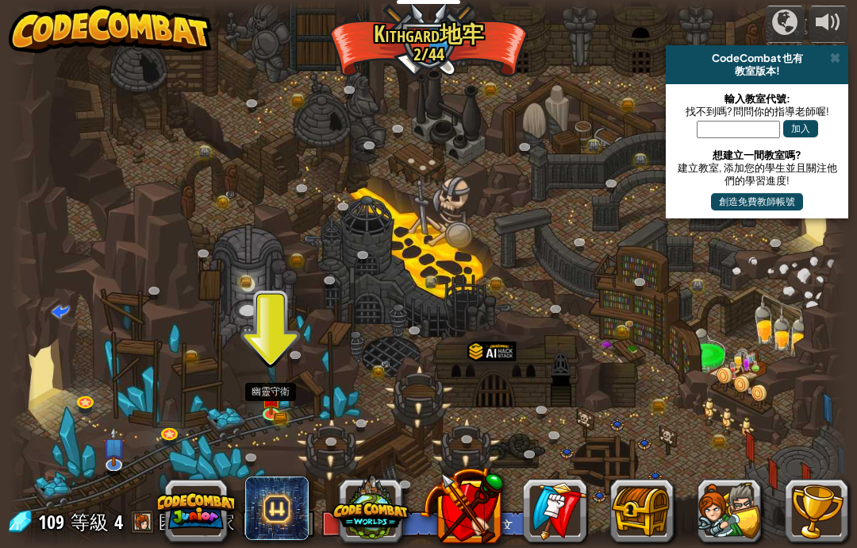
click at [269, 387] on img at bounding box center [270, 397] width 21 height 33
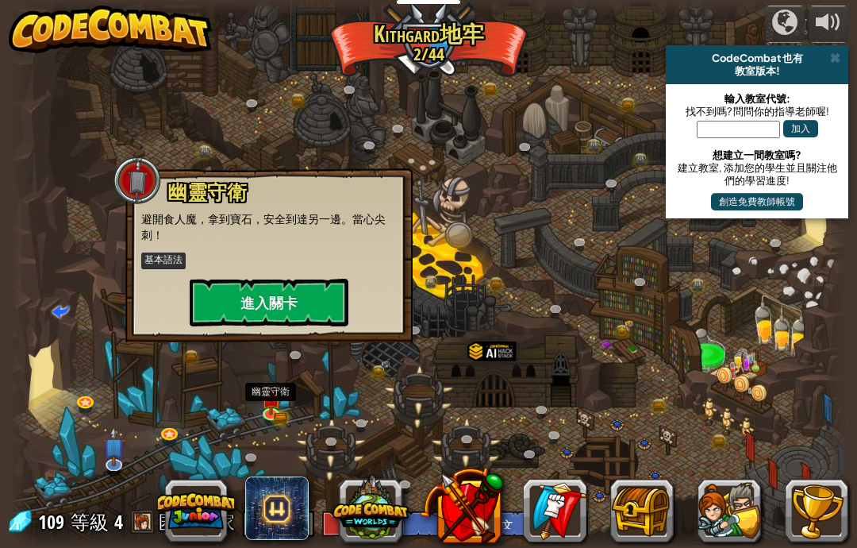
click at [334, 307] on button "進入關卡" at bounding box center [269, 303] width 159 height 48
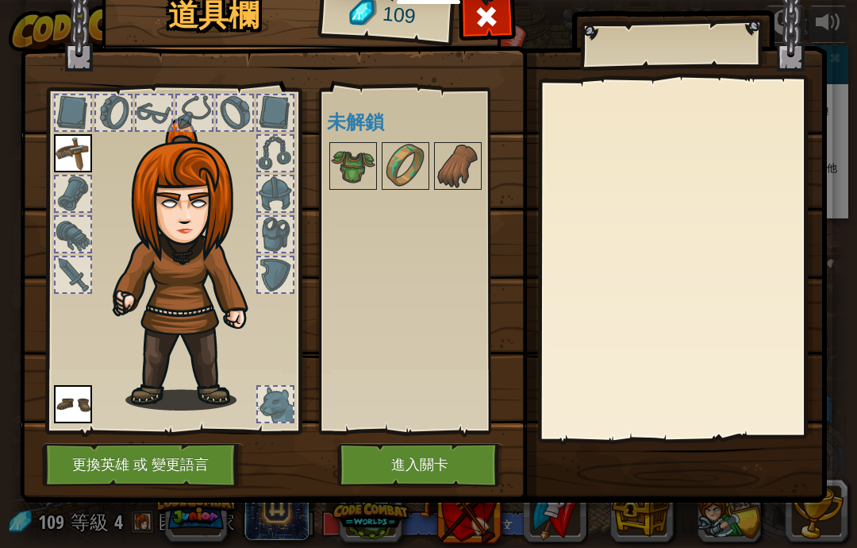
click at [444, 459] on button "進入關卡" at bounding box center [420, 465] width 166 height 44
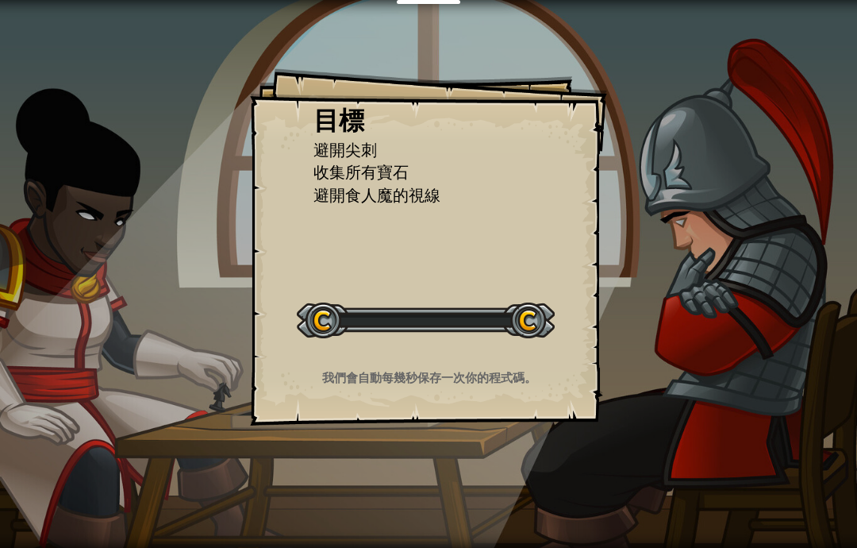
click at [450, 464] on div "目標 避開尖刺 收集所有寶石 避開食人魔的視線 開始戰役 從伺服器載入失敗 您將需要訂閱來開啟這關。 訂閱 您需要加入一個課程來遊玩此關卡。 回到我的課程 詢…" at bounding box center [428, 274] width 857 height 548
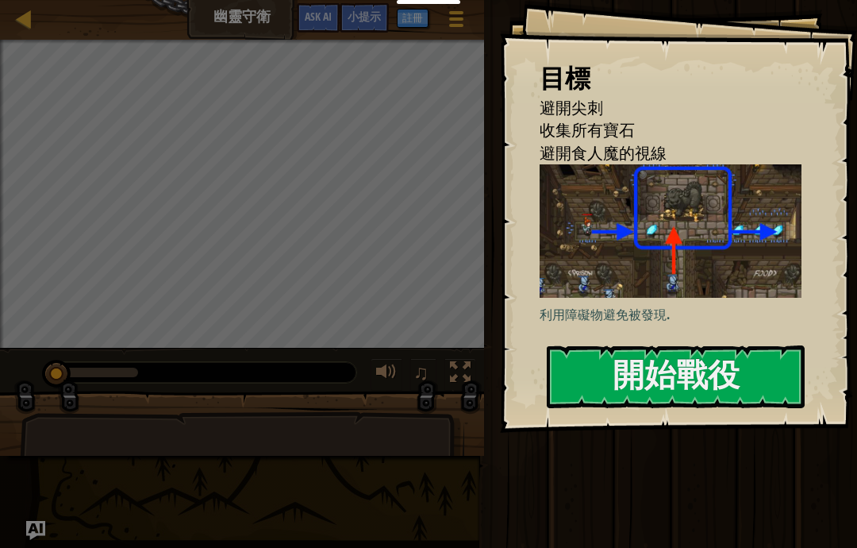
click at [733, 391] on button "開始戰役" at bounding box center [676, 376] width 258 height 63
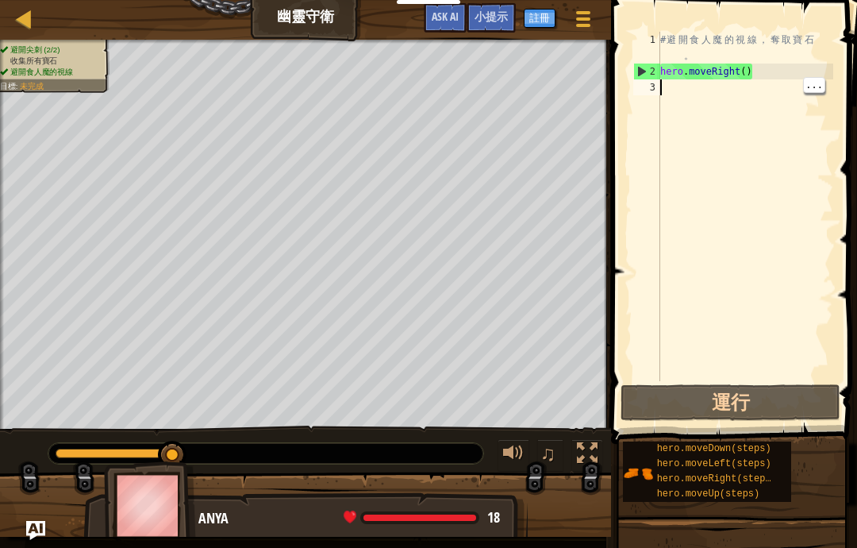
click at [703, 87] on div "# 避 開 食 人 魔 的 視 線 ， 奪 取 寶 石 。 hero . moveRight ( )" at bounding box center [745, 230] width 176 height 397
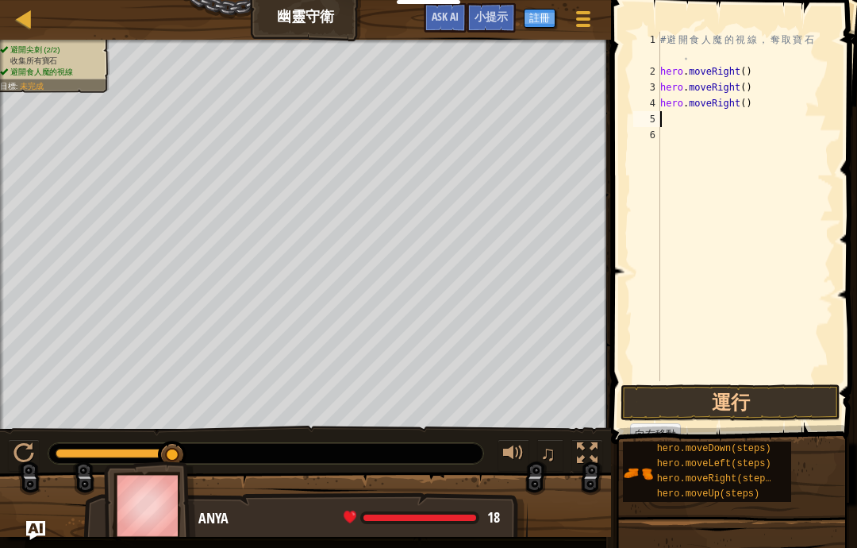
scroll to position [17, 48]
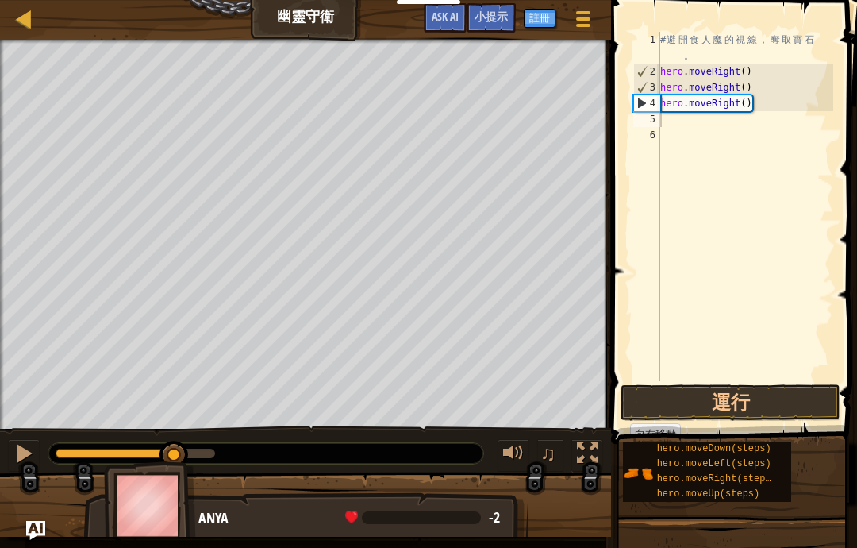
click at [796, 399] on button "運行" at bounding box center [731, 402] width 220 height 37
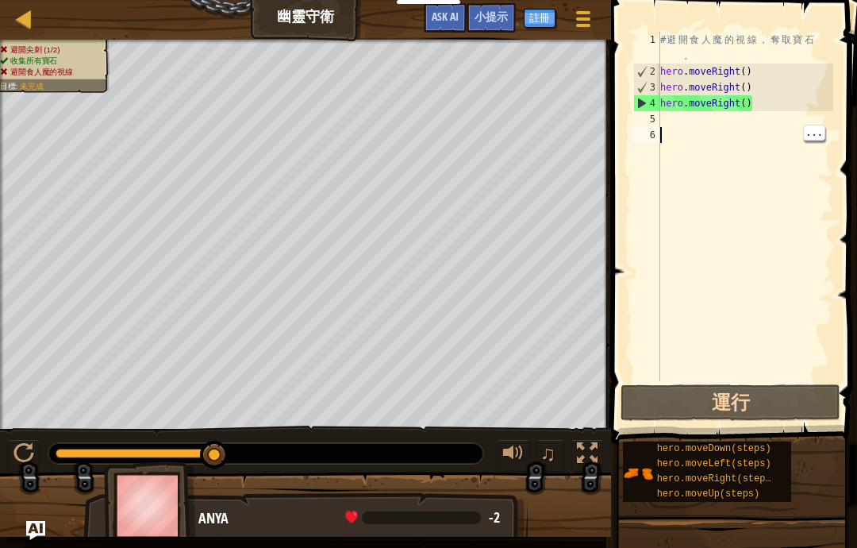
click at [791, 394] on button "運行" at bounding box center [731, 402] width 220 height 37
click at [787, 102] on div "# 避 開 食 人 魔 的 視 線 ， 奪 取 寶 石 。 hero . moveRight ( ) hero . moveRight ( ) hero . …" at bounding box center [745, 230] width 176 height 397
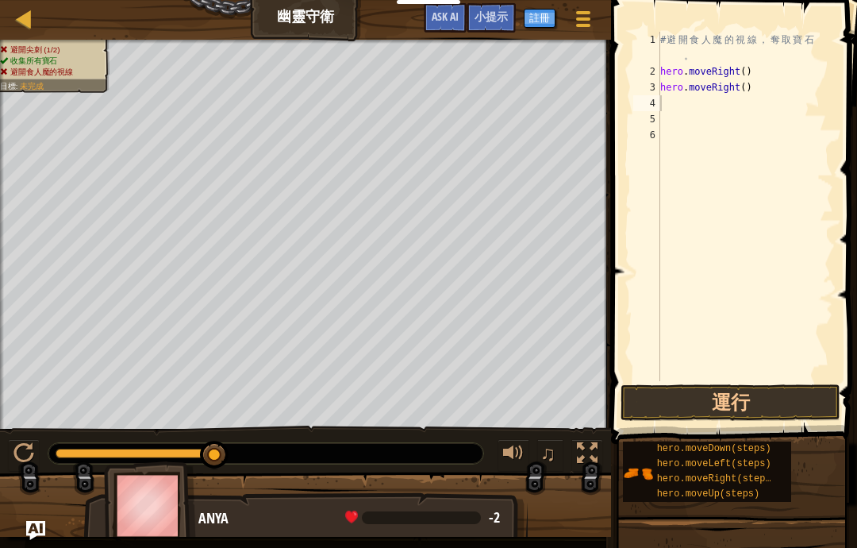
click at [806, 394] on button "運行" at bounding box center [731, 402] width 220 height 37
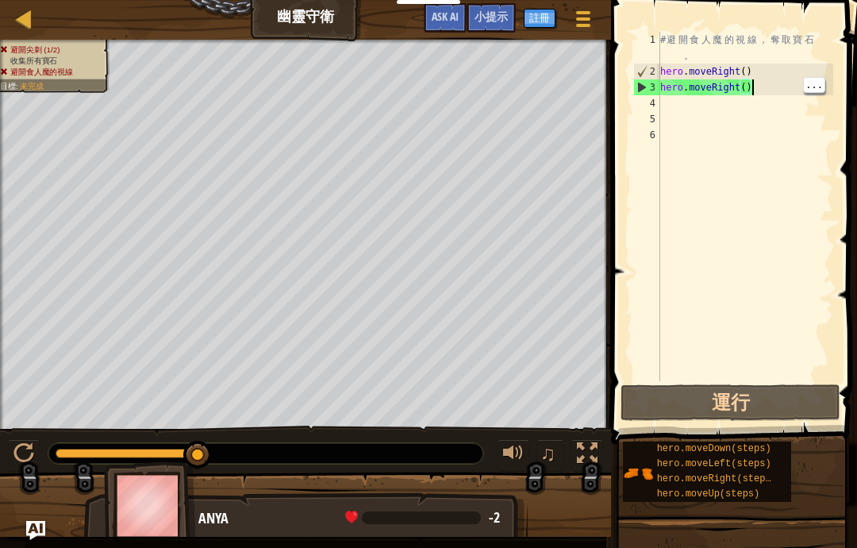
click at [781, 84] on div "# 避 開 食 人 魔 的 視 線 ， 奪 取 寶 石 。 hero . moveRight ( ) hero . moveRight ( )" at bounding box center [745, 230] width 176 height 397
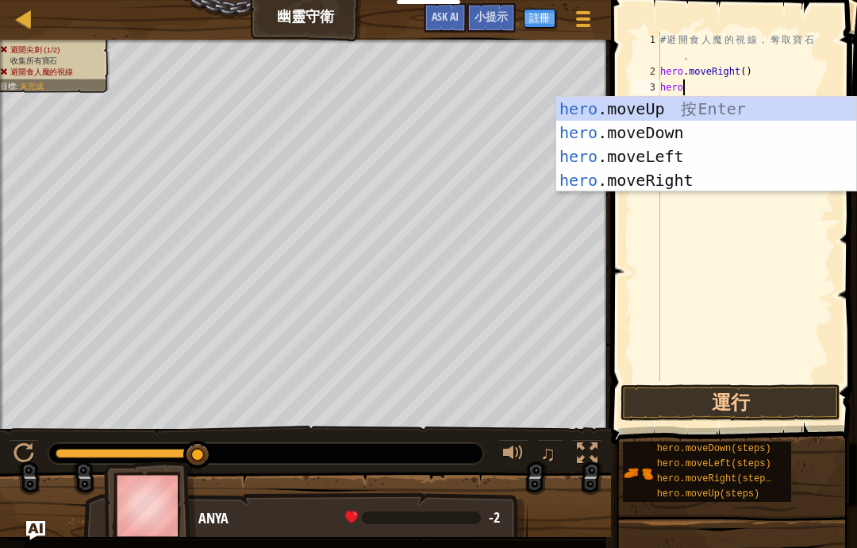
scroll to position [17, 39]
click at [733, 106] on div "hero .moveUp 按 Enter hero .moveDown 按 Enter hero .moveLeft 按 Enter hero .moveRi…" at bounding box center [706, 168] width 300 height 143
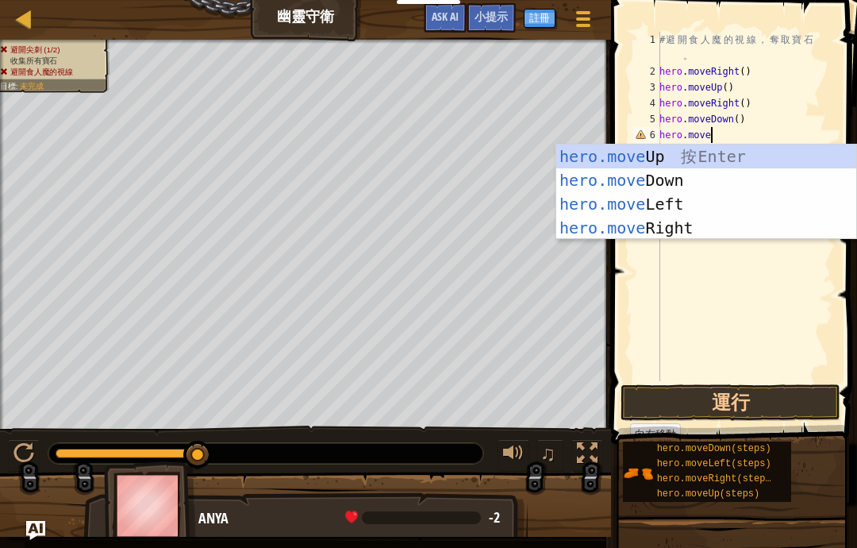
scroll to position [17, 21]
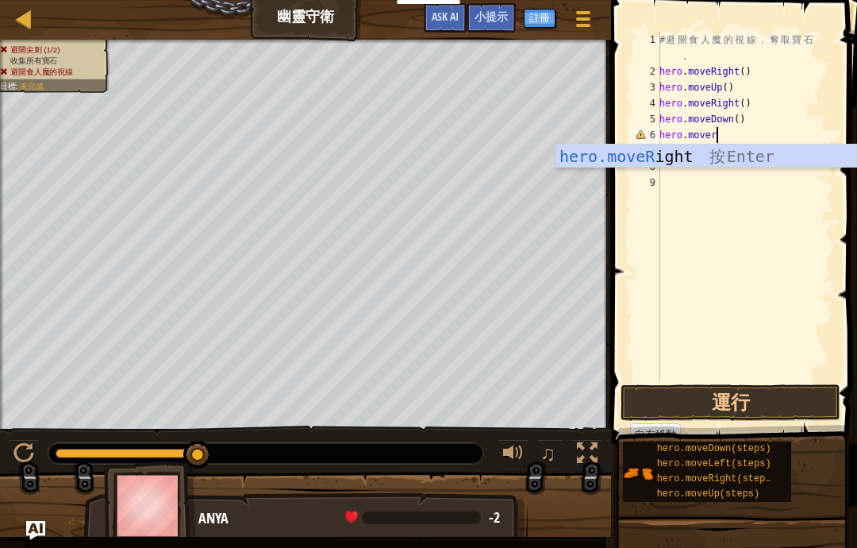
type textarea "abcde fg"
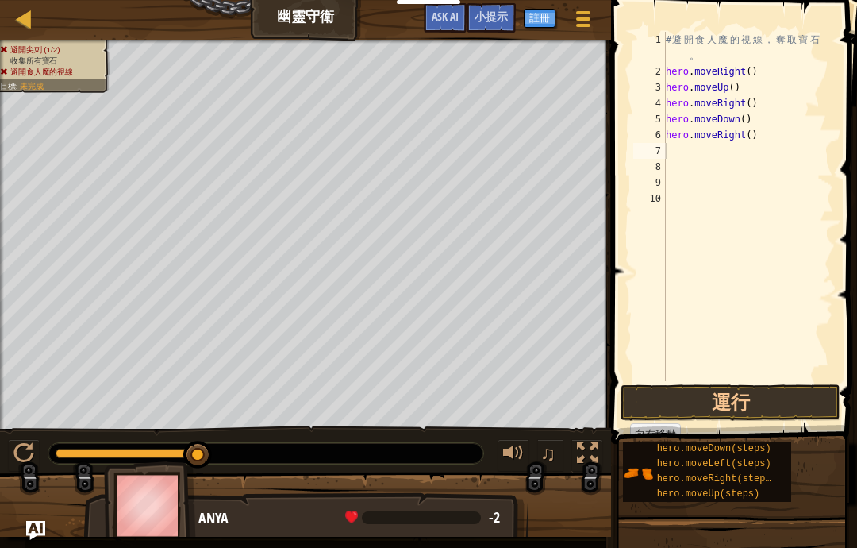
click at [795, 395] on button "運行" at bounding box center [731, 402] width 220 height 37
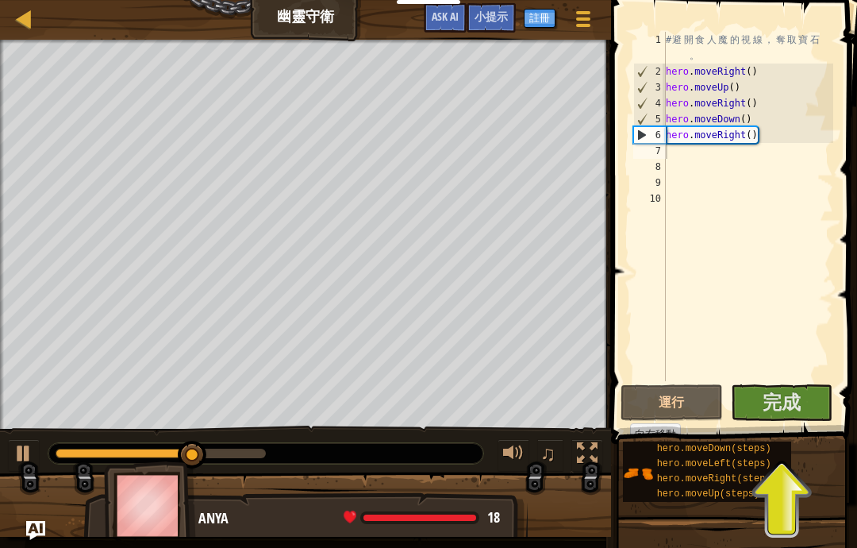
click at [817, 406] on button "完成" at bounding box center [782, 402] width 102 height 37
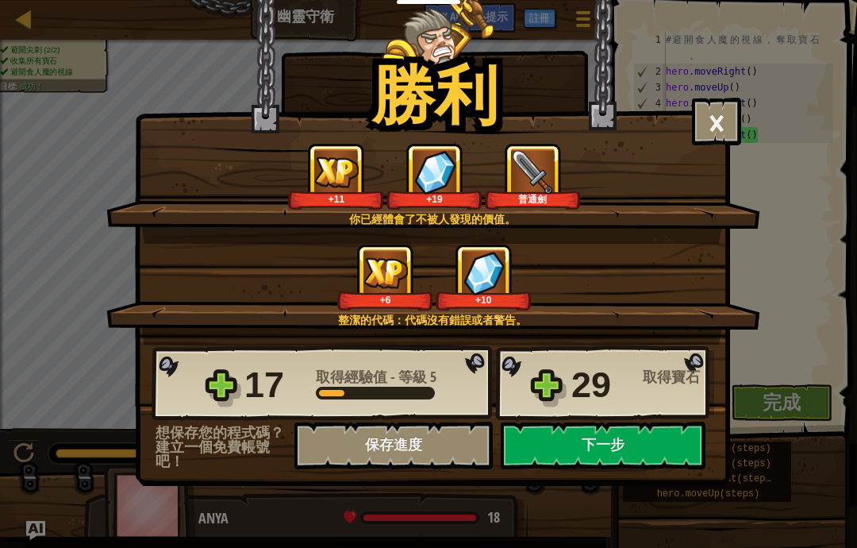
click at [680, 453] on button "下一步" at bounding box center [603, 445] width 205 height 48
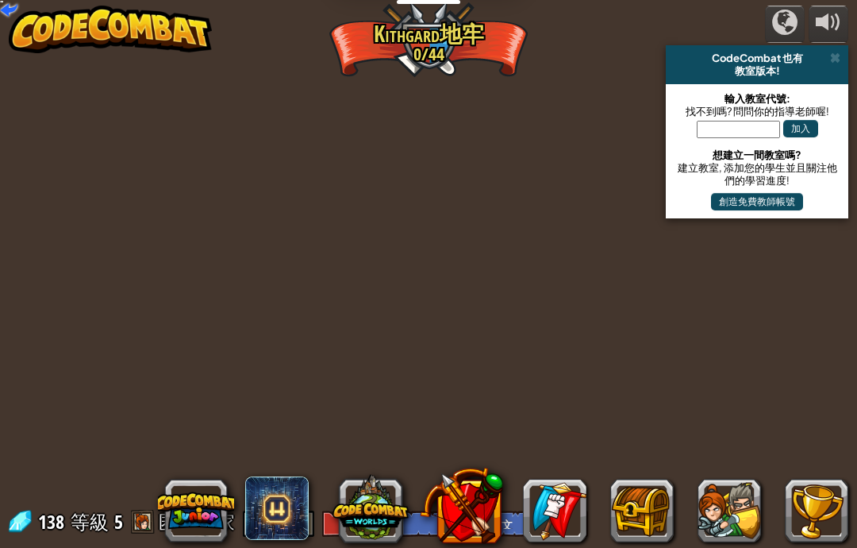
select select "zh-HANT"
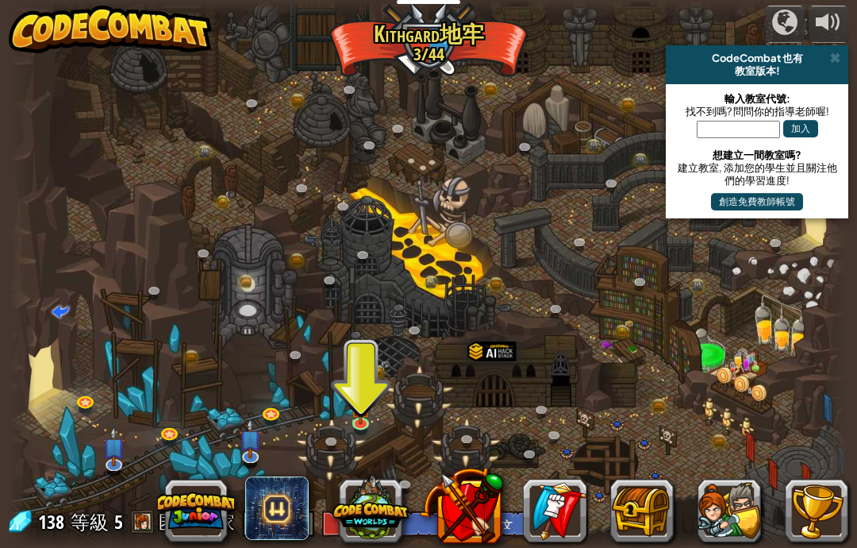
click at [646, 504] on button at bounding box center [641, 510] width 63 height 63
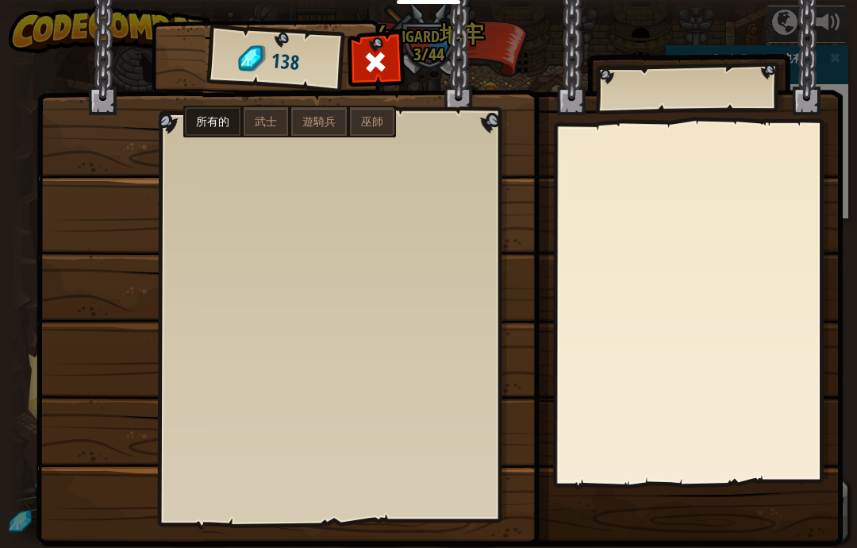
click at [382, 60] on span at bounding box center [376, 61] width 25 height 25
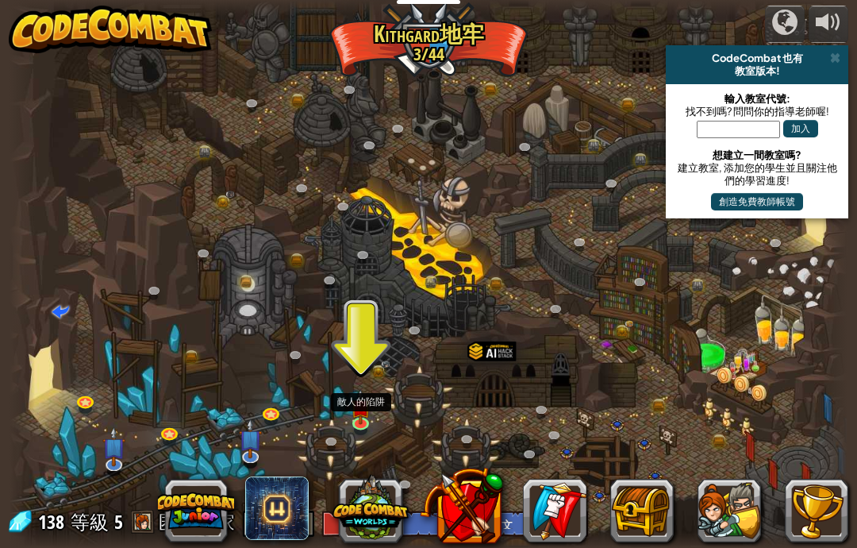
click at [367, 417] on img at bounding box center [361, 406] width 21 height 35
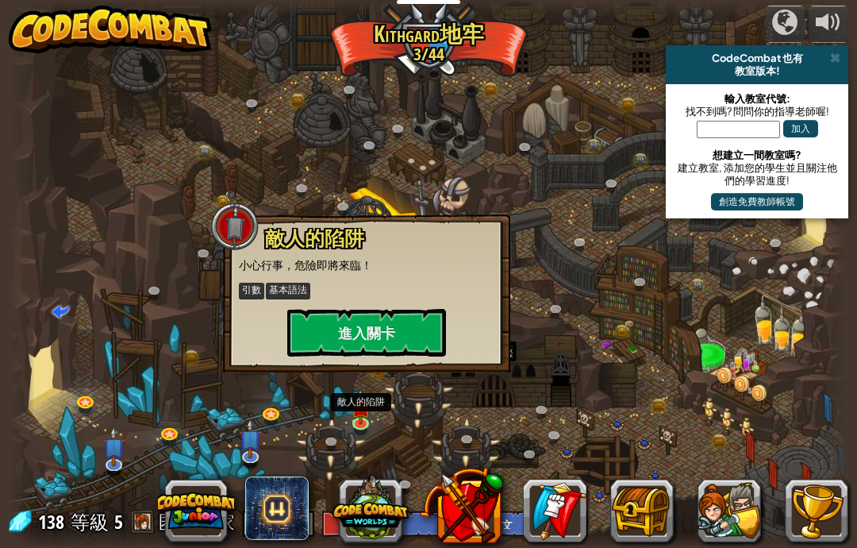
click at [310, 331] on button "進入關卡" at bounding box center [366, 333] width 159 height 48
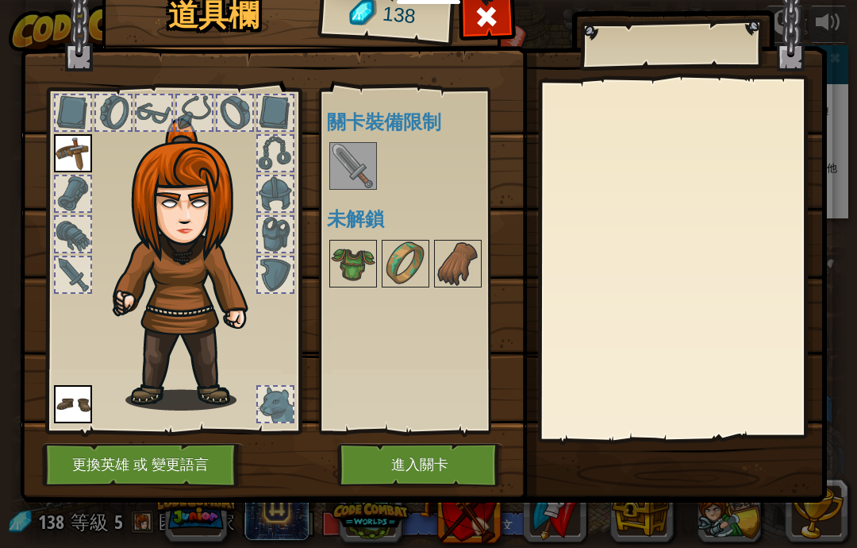
click at [467, 472] on button "進入關卡" at bounding box center [420, 465] width 166 height 44
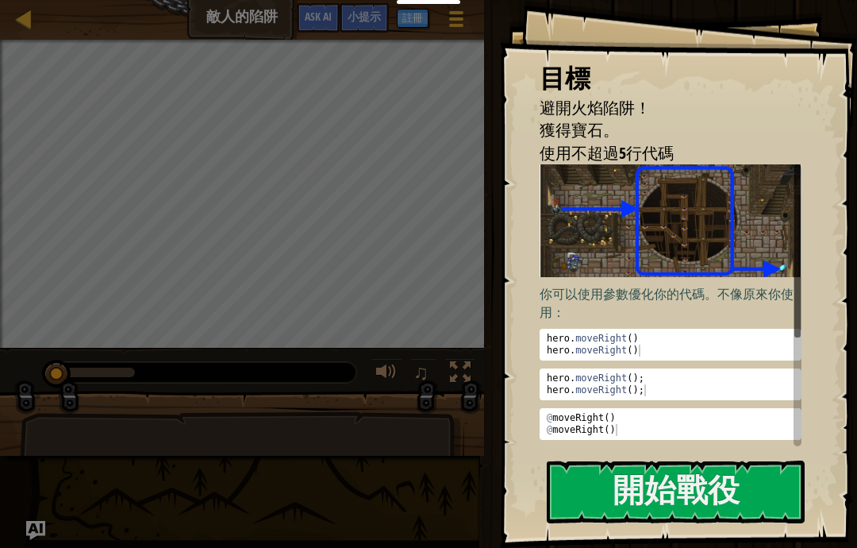
click at [737, 491] on button "開始戰役" at bounding box center [676, 491] width 258 height 63
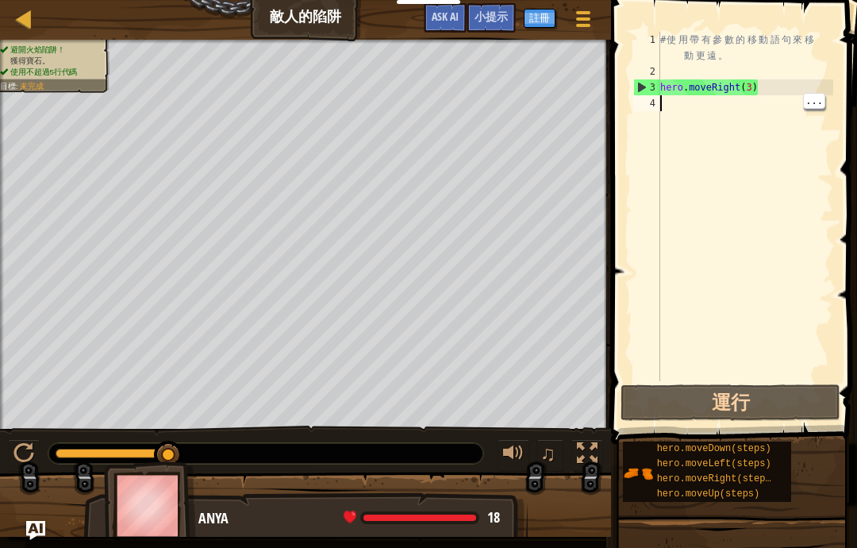
click at [749, 104] on div "# 使 用 帶 有 參 數 的 移 動 語 句 來 移 動 更 遠 。 hero . moveRight ( 3 )" at bounding box center [745, 230] width 176 height 397
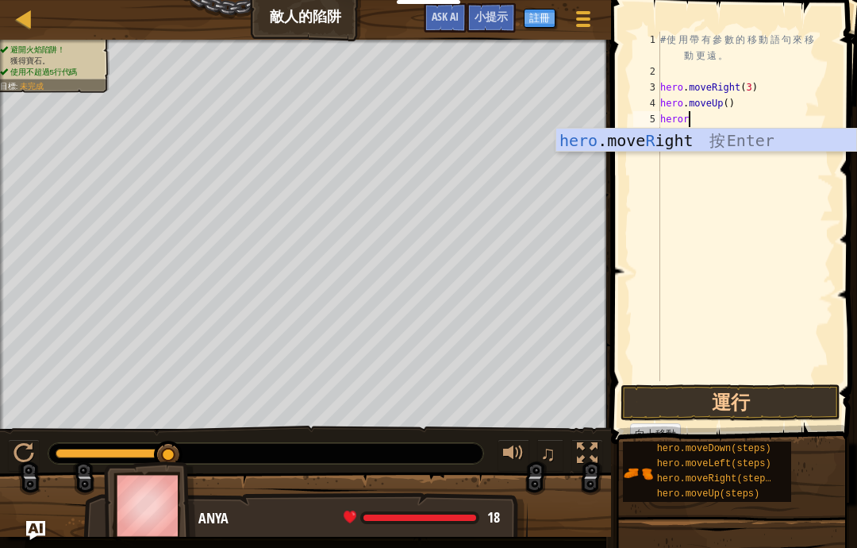
scroll to position [17, 44]
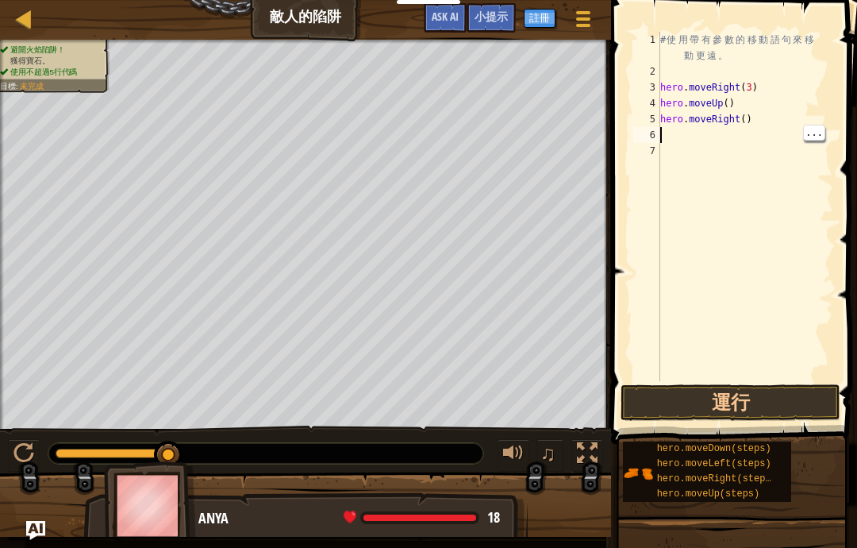
click at [708, 137] on div "# 使 用 帶 有 參 數 的 移 動 語 句 來 移 動 更 遠 。 hero . moveRight ( 3 ) hero . moveUp ( ) he…" at bounding box center [745, 230] width 176 height 397
click at [706, 159] on div "# 使 用 帶 有 參 數 的 移 動 語 句 來 移 動 更 遠 。 hero . moveRight ( 3 ) hero . moveUp ( ) he…" at bounding box center [745, 230] width 176 height 397
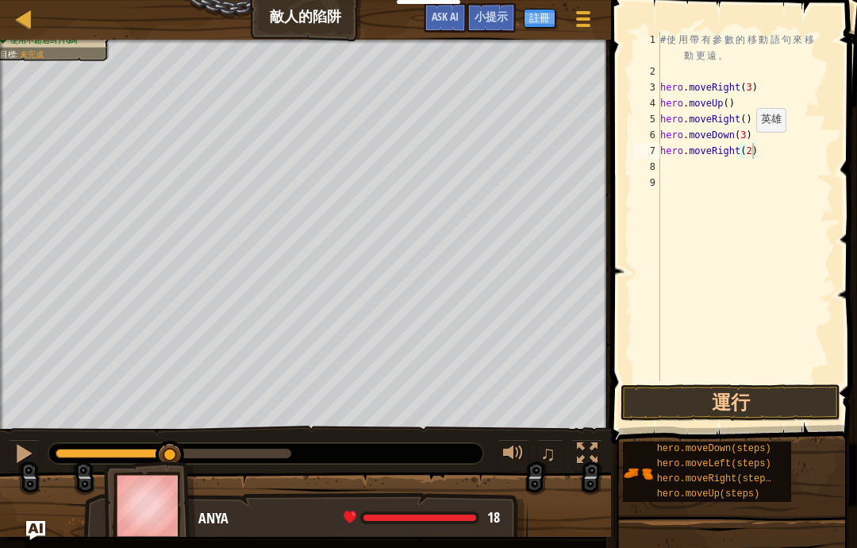
type textarea "abcde fg"
click at [804, 387] on button "運行" at bounding box center [731, 402] width 220 height 37
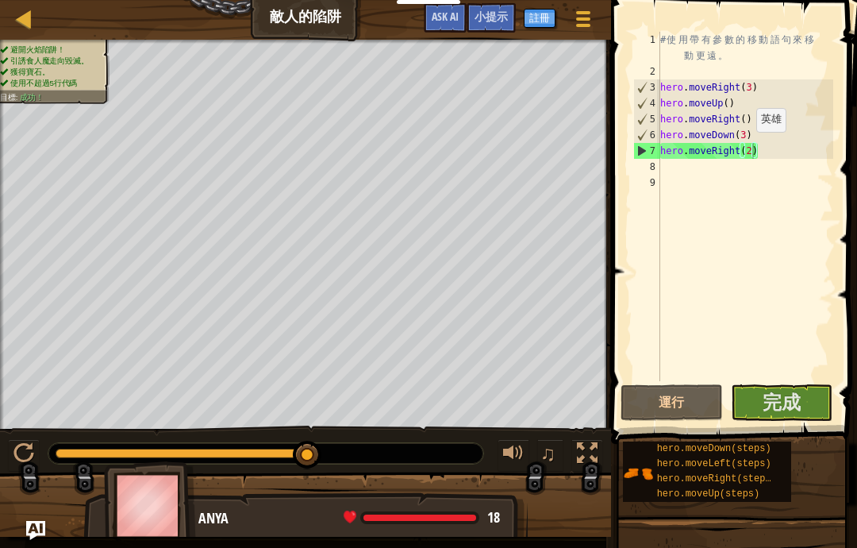
click at [781, 403] on span "完成" at bounding box center [782, 401] width 38 height 25
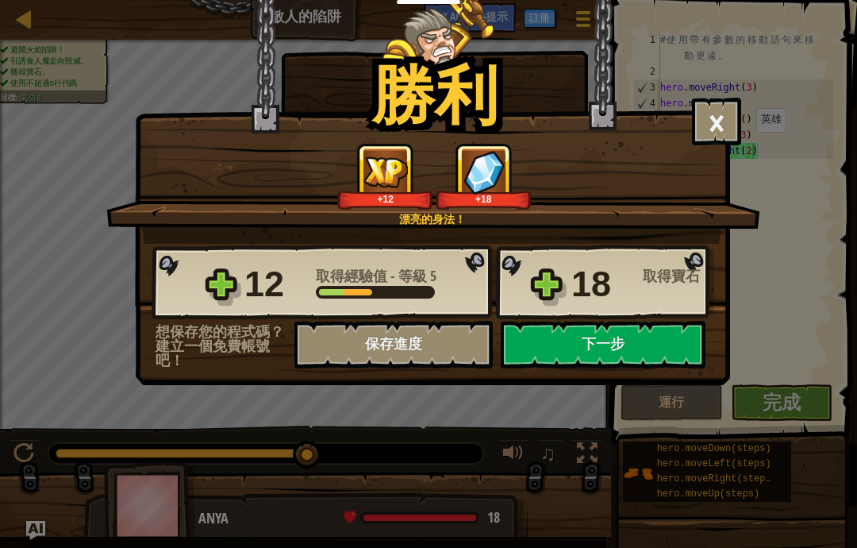
click at [692, 351] on button "下一步" at bounding box center [603, 345] width 205 height 48
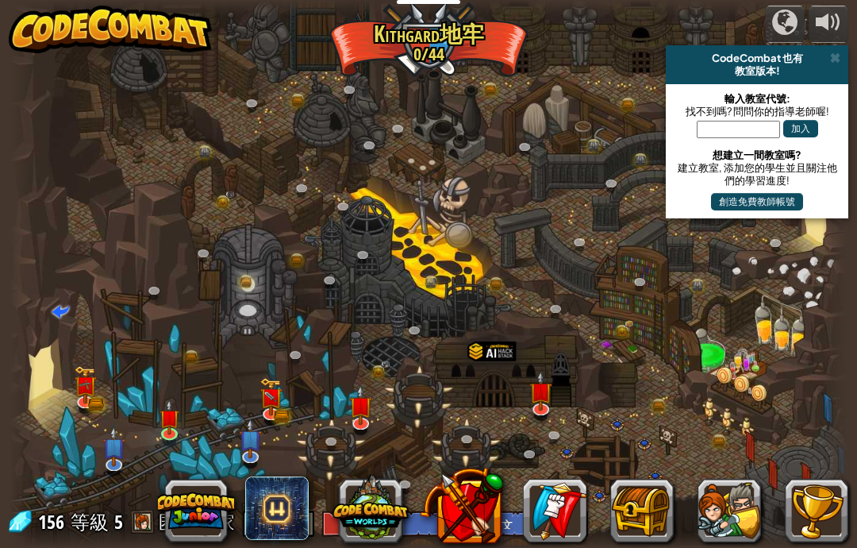
select select "zh-HANT"
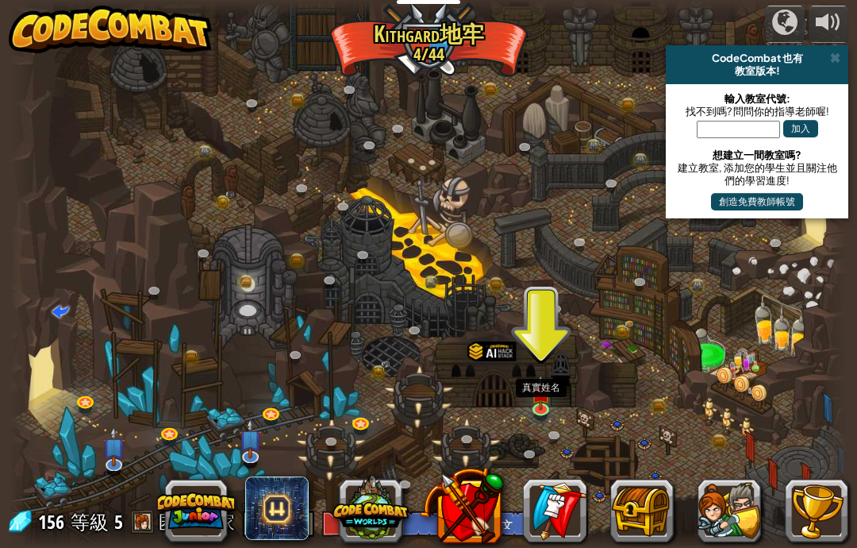
click at [548, 399] on img at bounding box center [541, 392] width 21 height 35
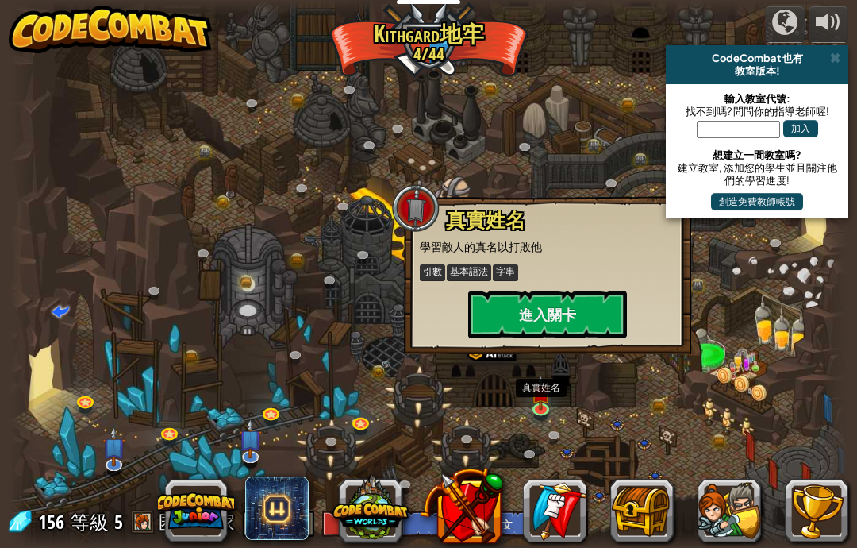
click at [596, 312] on button "進入關卡" at bounding box center [547, 314] width 159 height 48
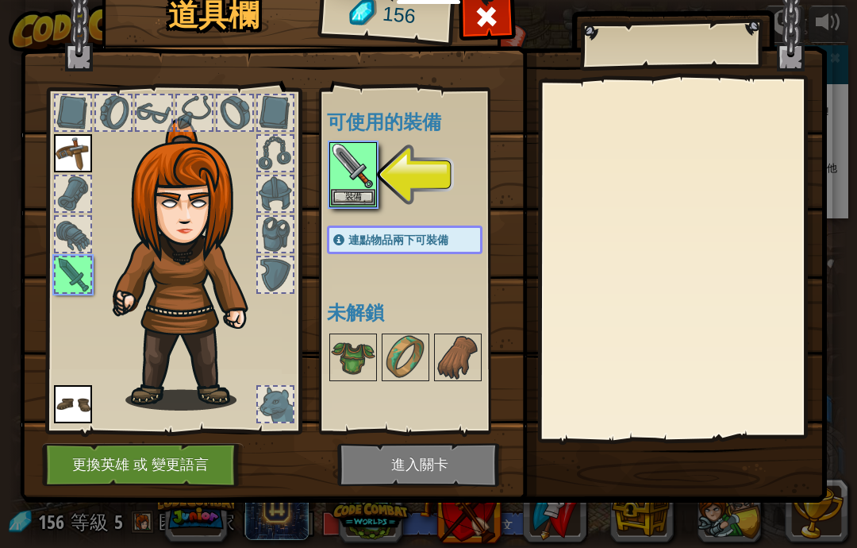
click at [333, 165] on img at bounding box center [353, 166] width 44 height 44
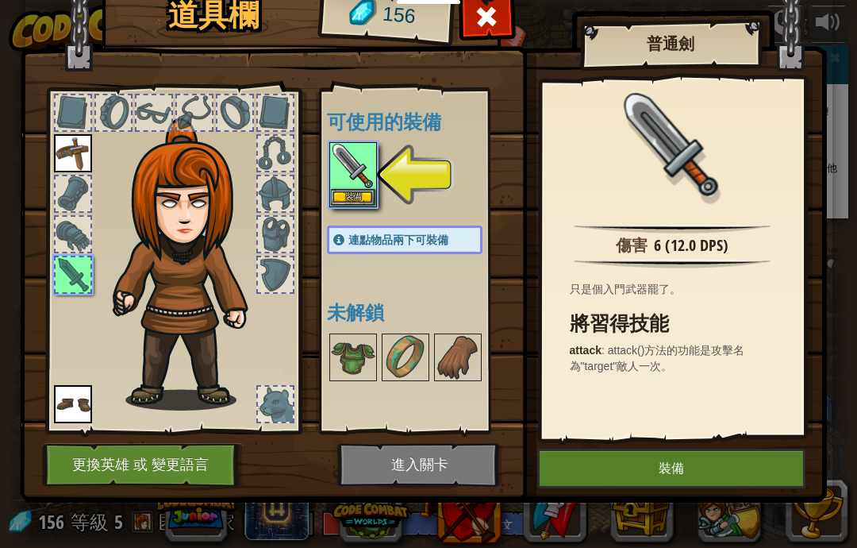
click at [661, 450] on button "裝備" at bounding box center [671, 468] width 268 height 40
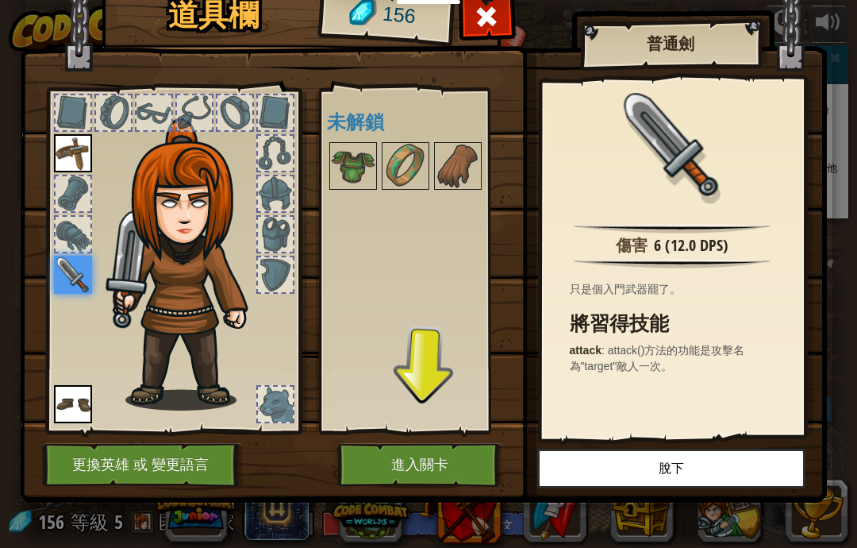
click at [457, 475] on button "進入關卡" at bounding box center [420, 465] width 166 height 44
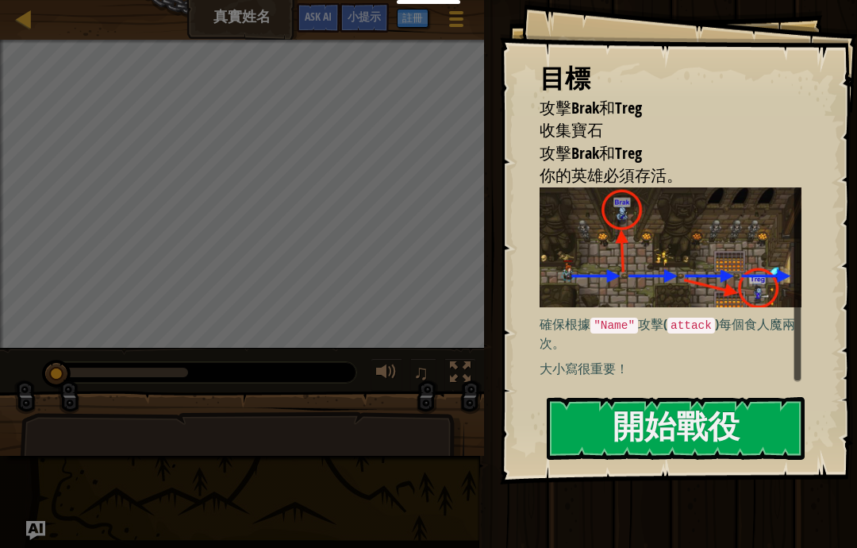
click at [752, 436] on button "開始戰役" at bounding box center [676, 428] width 258 height 63
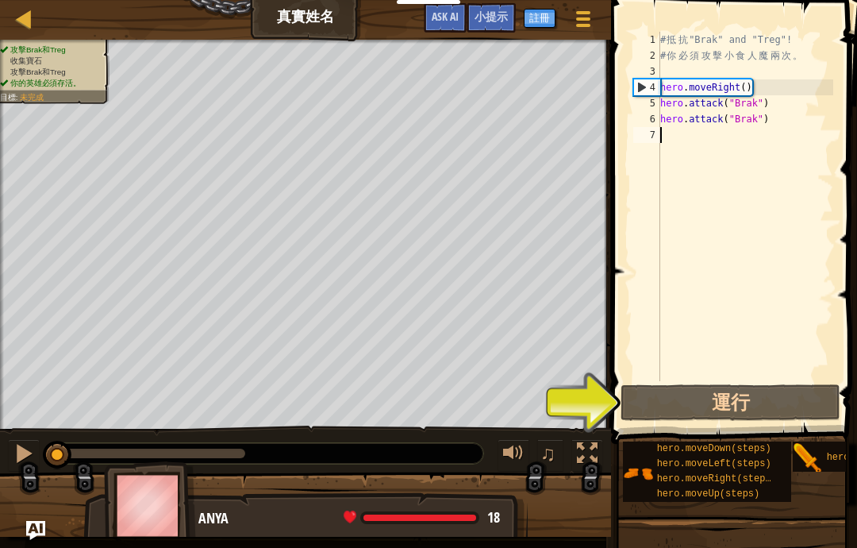
click at [758, 380] on div "# 抵 抗 "Brak" and "Treg"! # 你 必 須 攻 擊 小 食 人 魔 兩 次 。 hero . moveRight ( ) hero . …" at bounding box center [745, 222] width 176 height 381
click at [771, 391] on button "運行" at bounding box center [731, 402] width 220 height 37
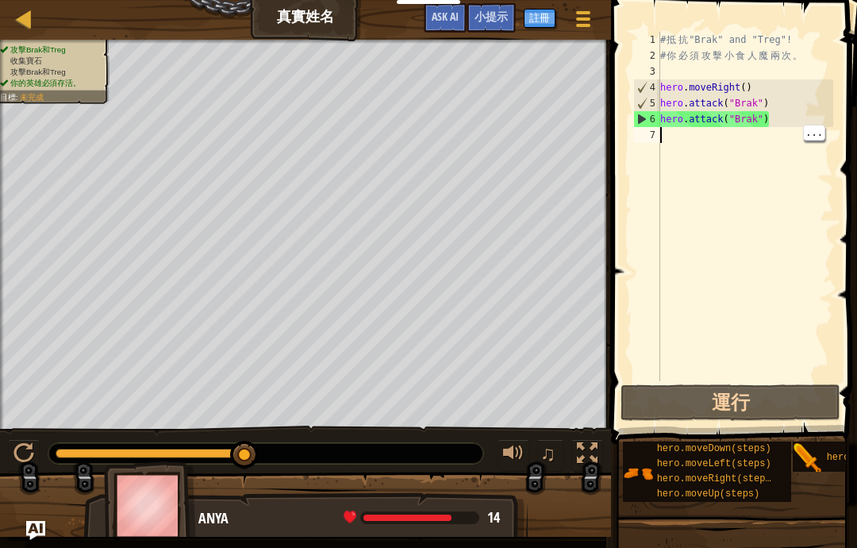
click at [754, 137] on div "# 抵 抗 "Brak" and "Treg"! # 你 必 須 攻 擊 小 食 人 魔 兩 次 。 hero . moveRight ( ) hero . …" at bounding box center [745, 222] width 176 height 381
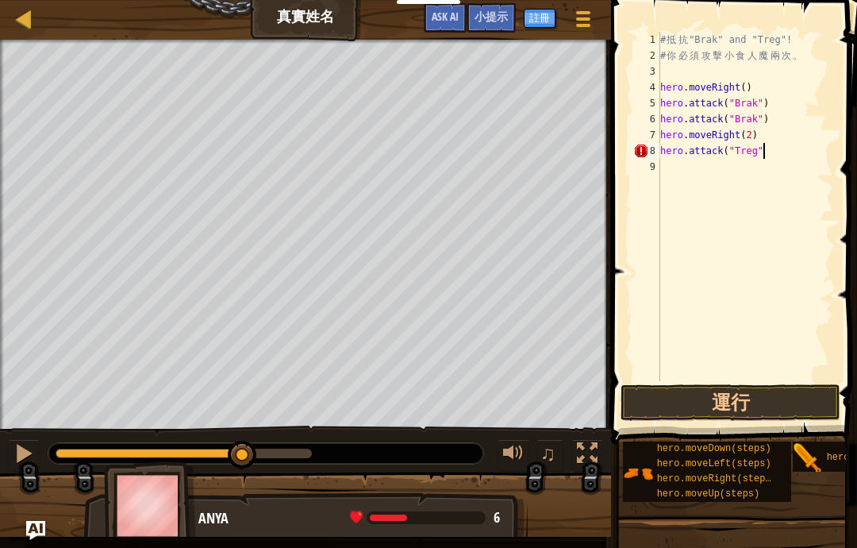
scroll to position [17, 56]
click at [809, 413] on button "運行" at bounding box center [731, 402] width 220 height 37
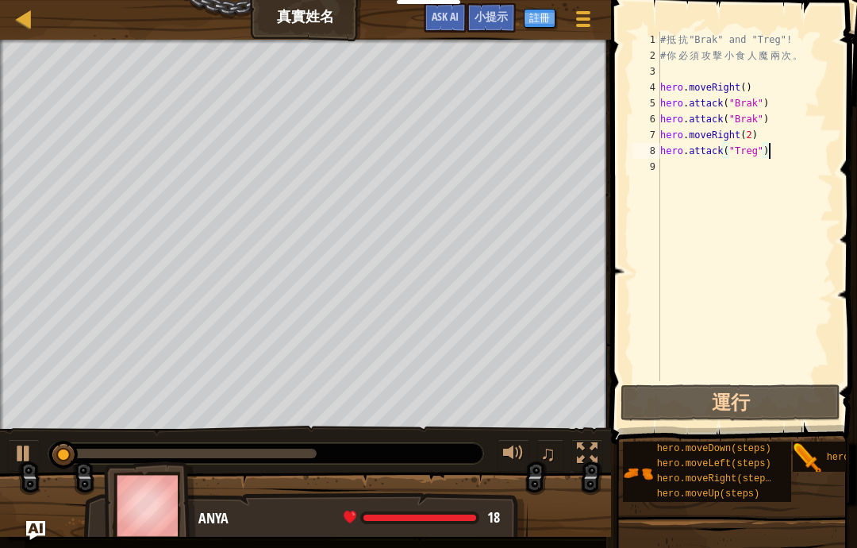
scroll to position [17, 48]
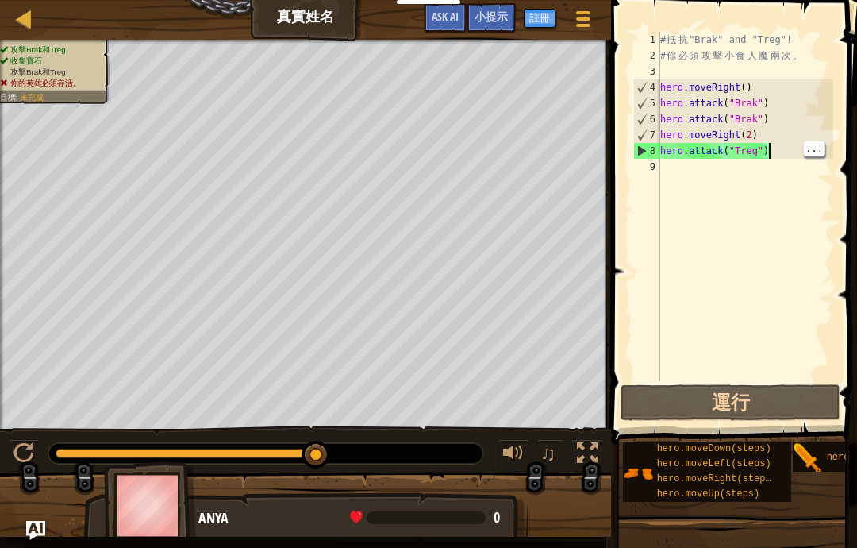
click at [786, 152] on div "# 抵 抗 "Brak" and "Treg"! # 你 必 須 攻 擊 小 食 人 魔 兩 次 。 hero . moveRight ( ) hero . …" at bounding box center [745, 222] width 176 height 381
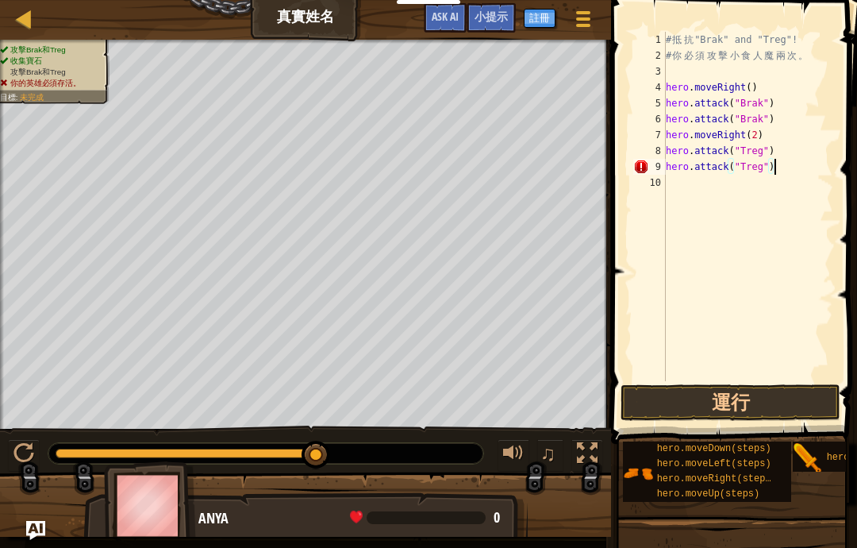
scroll to position [17, 125]
type textarea "abcde fg"
click at [809, 398] on button "運行" at bounding box center [731, 402] width 220 height 37
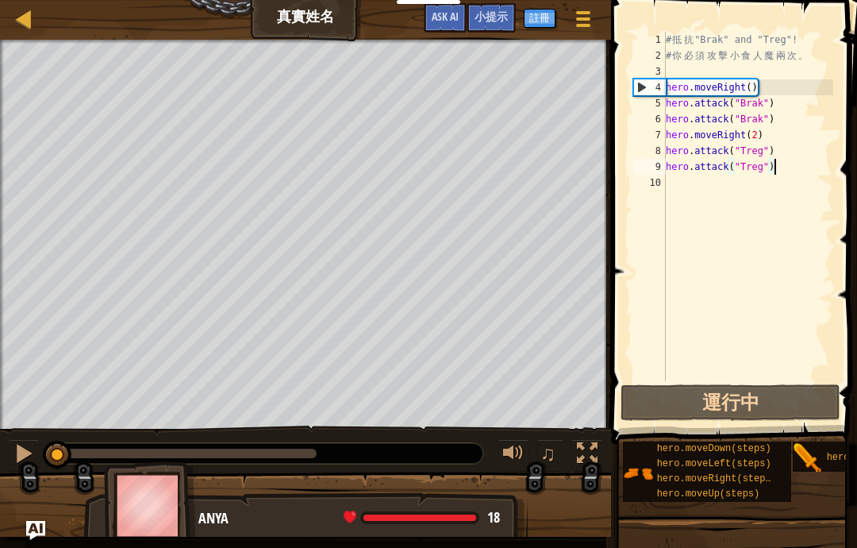
scroll to position [17, 48]
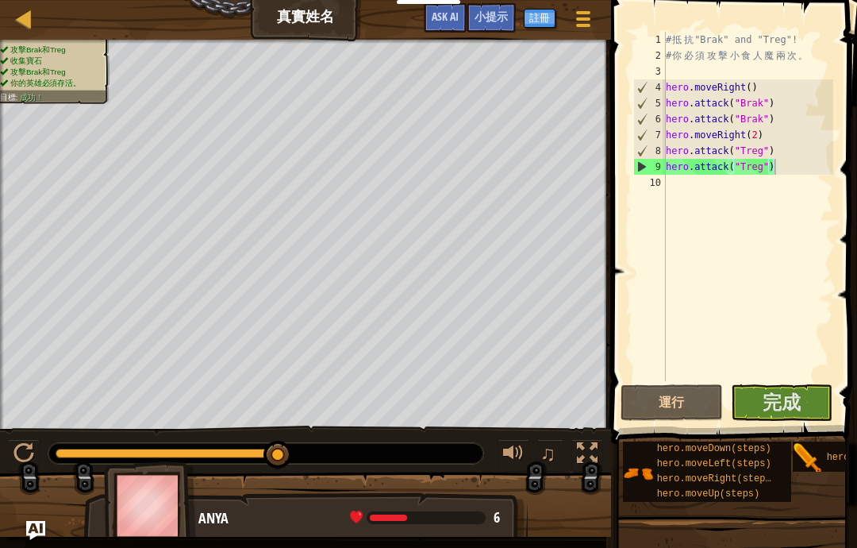
click at [799, 403] on span "完成" at bounding box center [782, 401] width 38 height 25
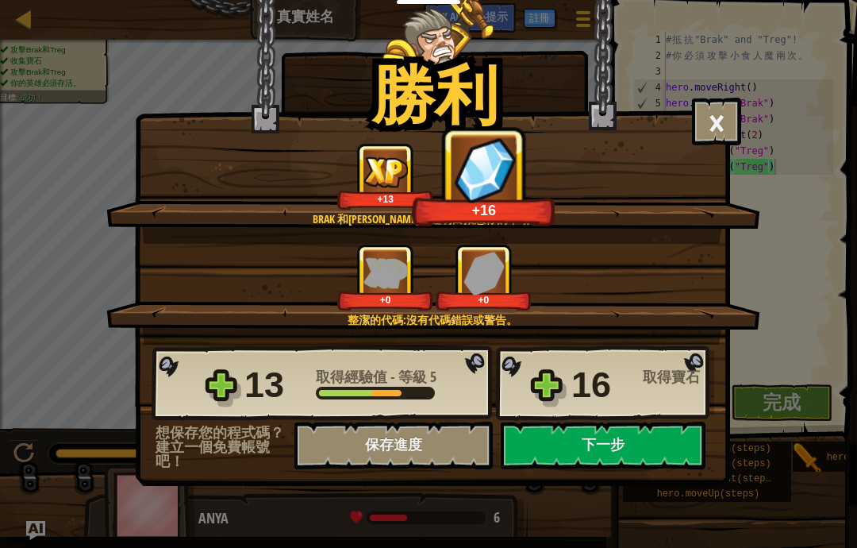
click at [663, 444] on button "下一步" at bounding box center [603, 445] width 205 height 48
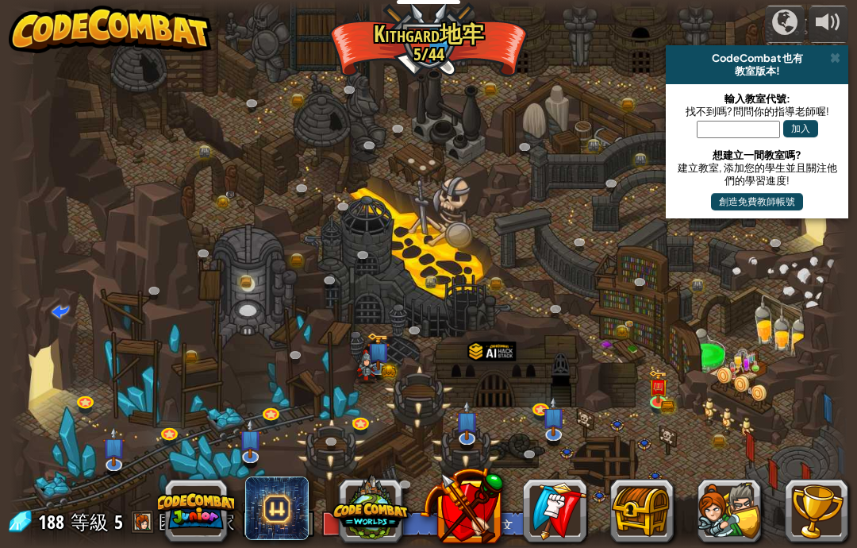
select select "zh-HANT"
click at [652, 387] on img at bounding box center [658, 386] width 21 height 33
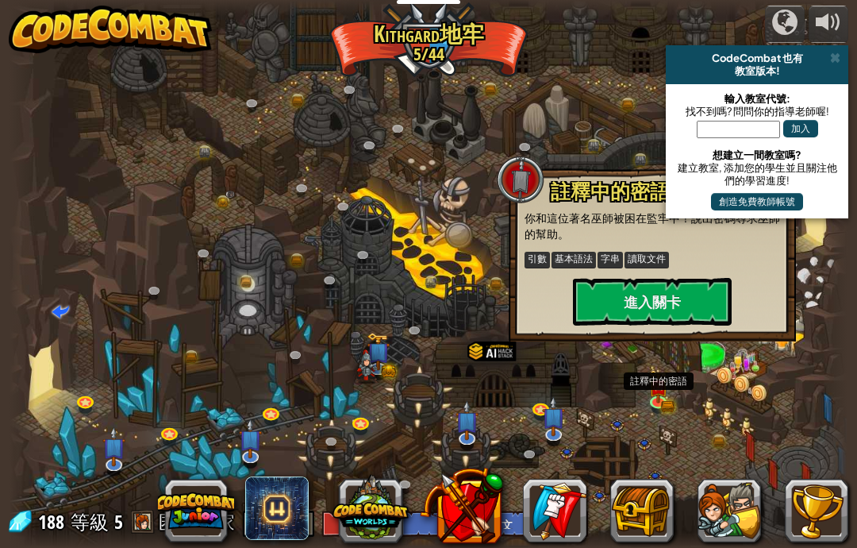
click at [781, 269] on div "註釋中的密語 你和這位著名巫師被困在監牢中！說出密碼尋求巫師的幫助。 引數 基本語法 字串 讀取文件 進入關卡" at bounding box center [652, 254] width 287 height 174
click at [792, 20] on div at bounding box center [784, 22] width 25 height 25
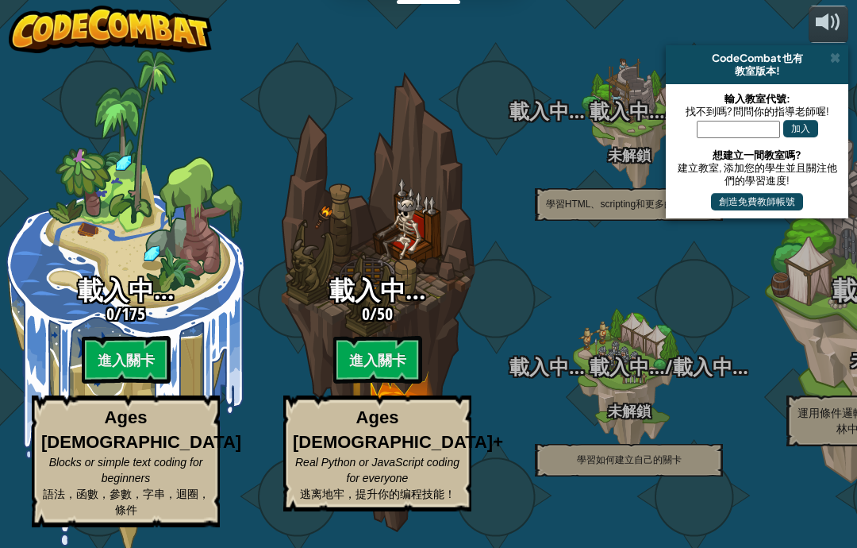
select select "zh-HANT"
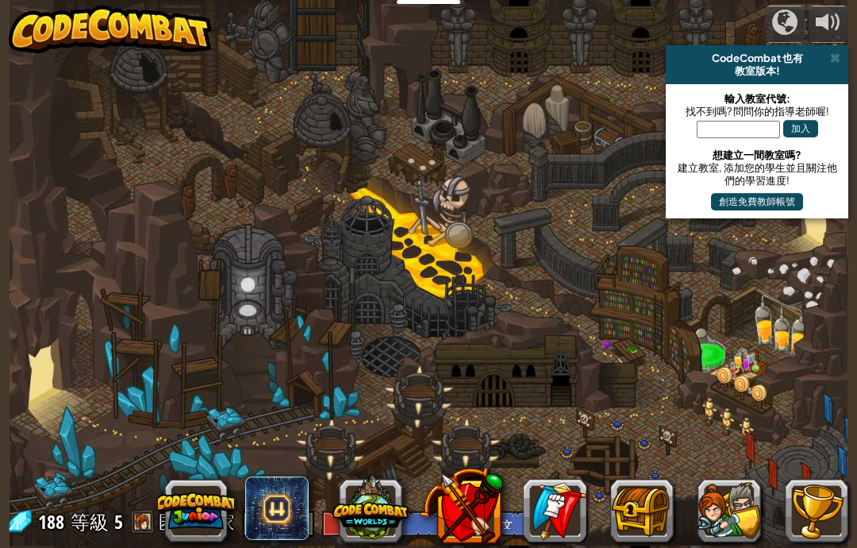
select select "zh-HANT"
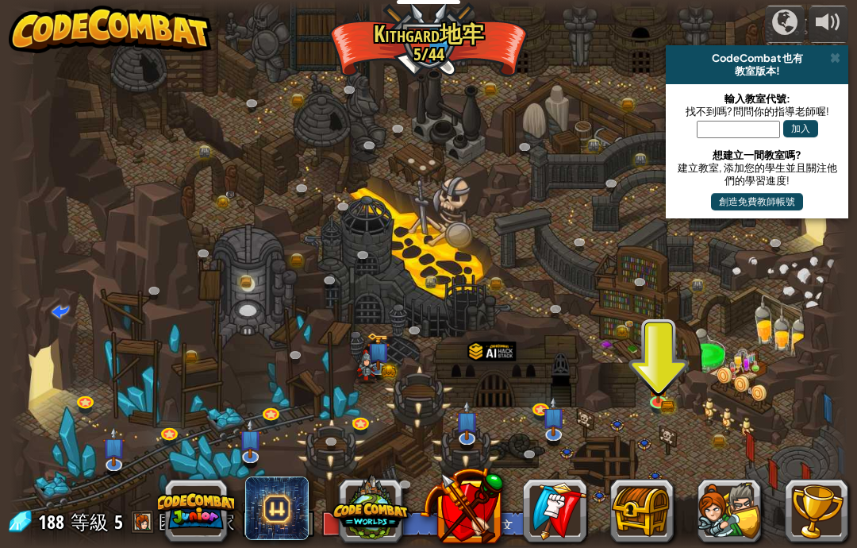
click at [668, 388] on img at bounding box center [658, 386] width 21 height 33
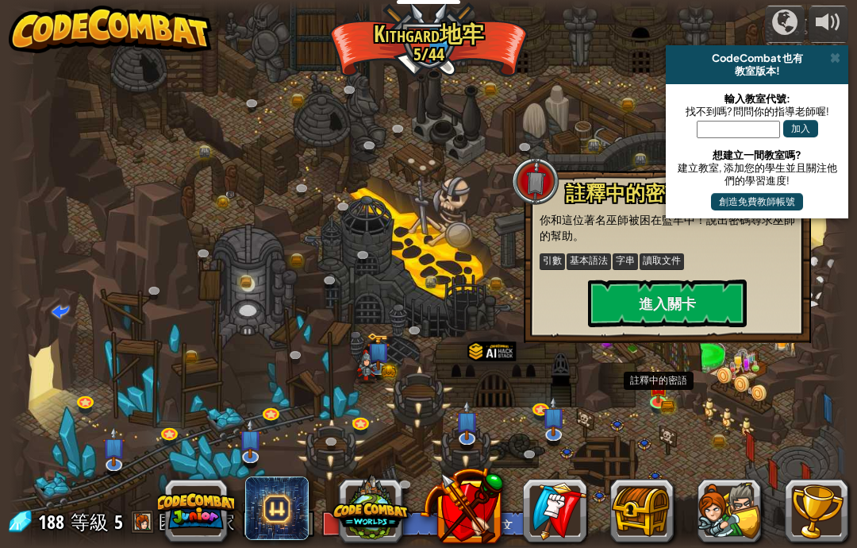
click at [692, 298] on button "進入關卡" at bounding box center [667, 303] width 159 height 48
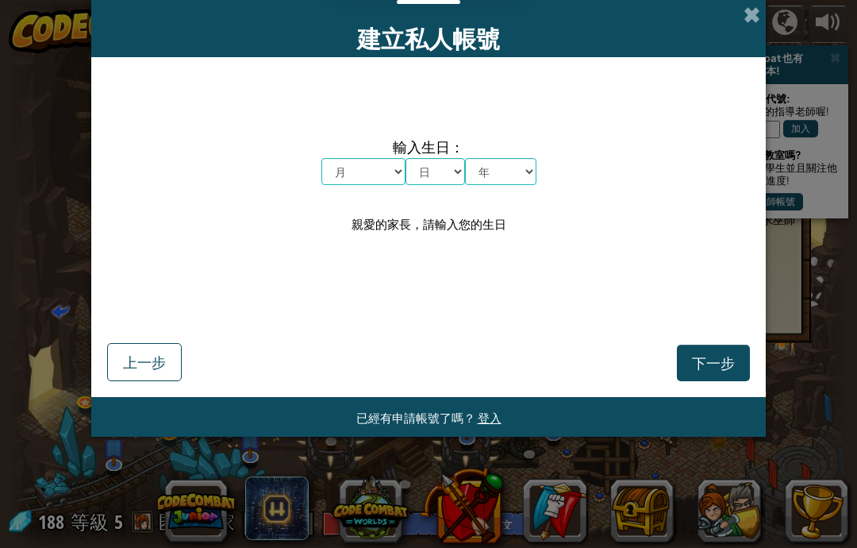
click at [750, 23] on span at bounding box center [752, 14] width 17 height 17
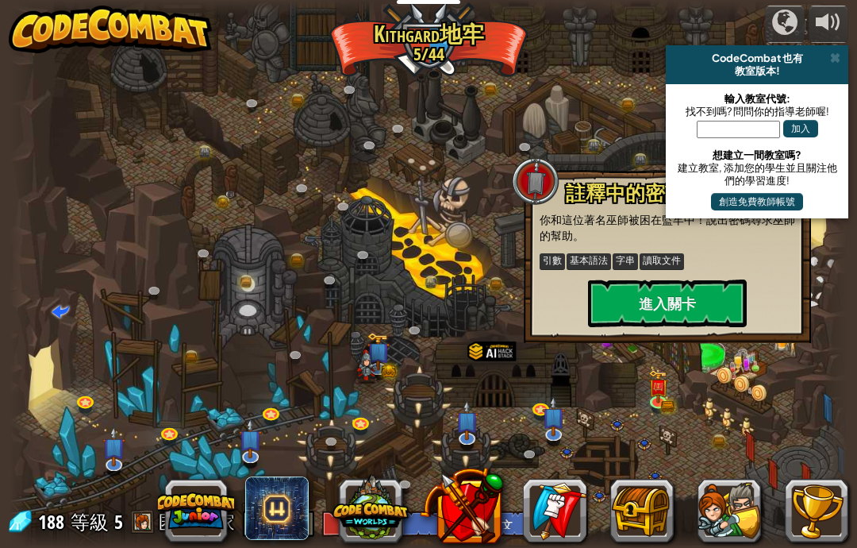
click at [703, 298] on button "進入關卡" at bounding box center [667, 303] width 159 height 48
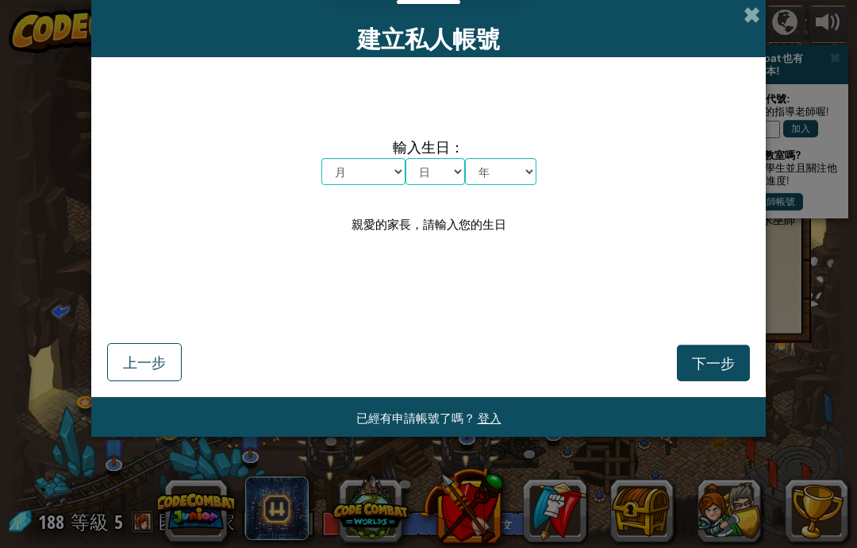
click at [755, 14] on span at bounding box center [752, 14] width 17 height 17
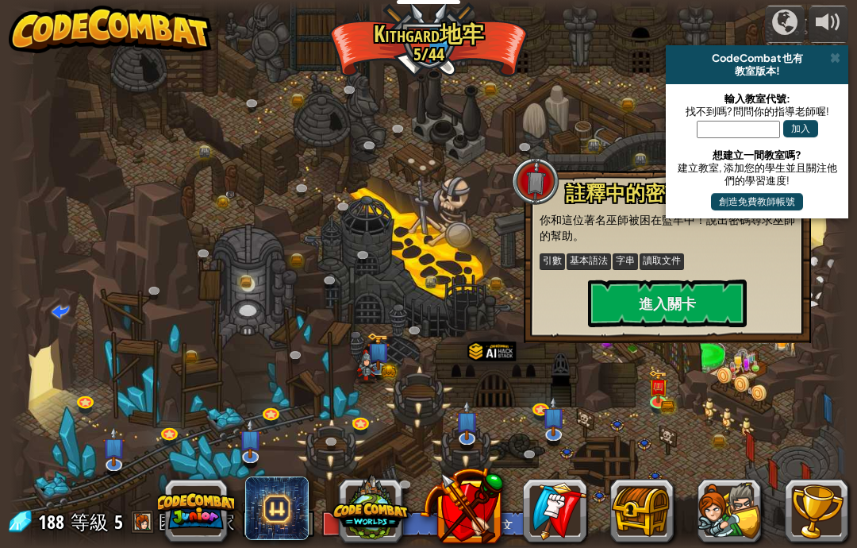
click at [668, 301] on button "進入關卡" at bounding box center [667, 303] width 159 height 48
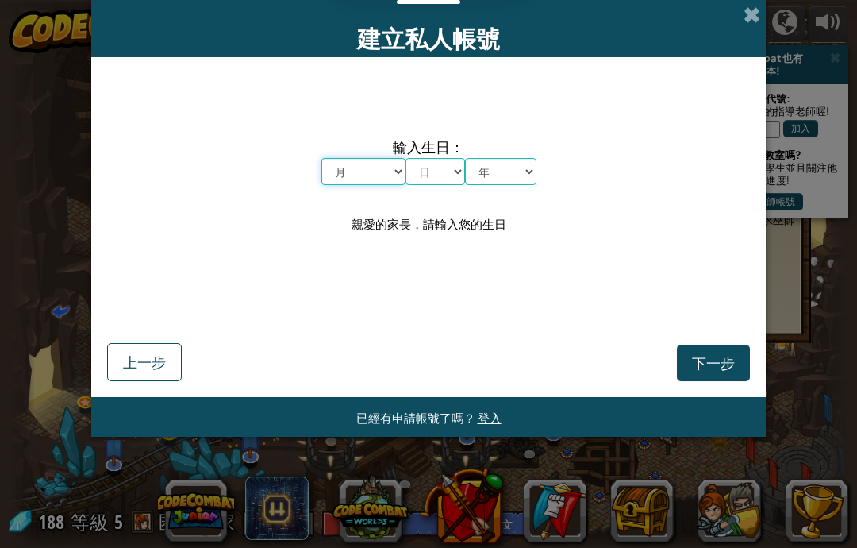
click at [386, 172] on select "月 一月 二月 三月 四月 五月 六月 七月 八月 九月 十月 十一月 十二月" at bounding box center [363, 171] width 84 height 27
select select "3"
click at [436, 175] on select "日 1 2 3 4 5 6 7 8 9 10 11 12 13 14 15 16 17 18 19 20 21 22 23 24 25 26 27 28 29…" at bounding box center [436, 171] width 60 height 27
click at [441, 175] on select "日 1 2 3 4 5 6 7 8 9 10 11 12 13 14 15 16 17 18 19 20 21 22 23 24 25 26 27 28 29…" at bounding box center [436, 171] width 60 height 27
select select "8"
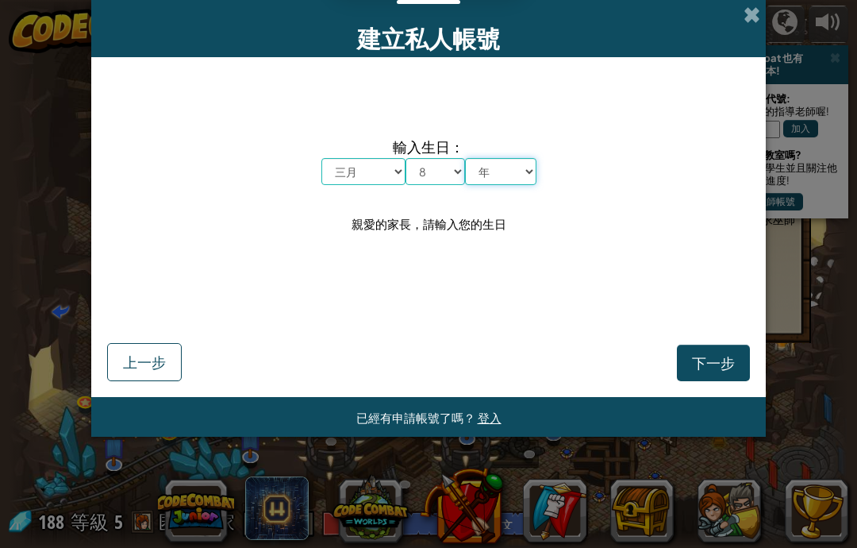
click at [505, 168] on select "年 2025 2024 2023 2022 2021 2020 2019 2018 2017 2016 2015 2014 2013 2012 2011 20…" at bounding box center [500, 171] width 71 height 27
click at [516, 175] on select "年 2025 2024 2023 2022 2021 2020 2019 2018 2017 2016 2015 2014 2013 2012 2011 20…" at bounding box center [500, 171] width 71 height 27
select select "2011"
click at [698, 354] on span "下一步" at bounding box center [713, 362] width 43 height 18
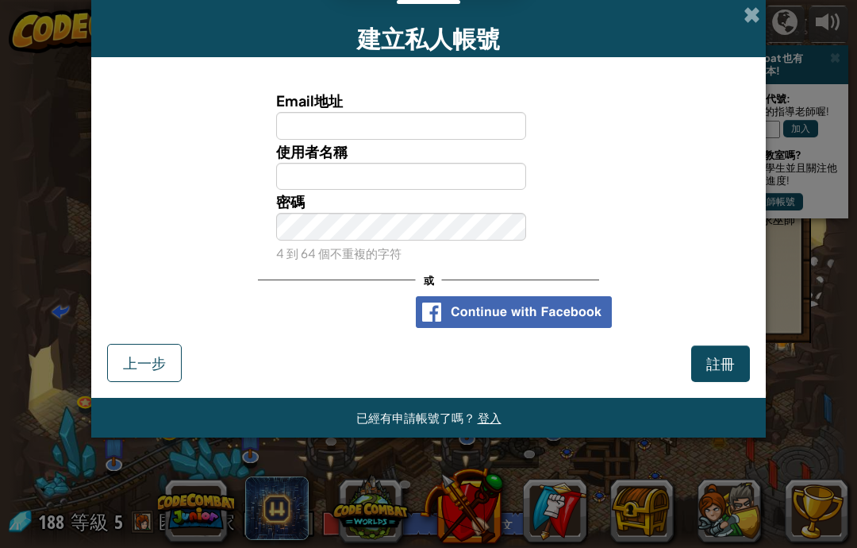
click at [359, 317] on div "使用 Google 帳戶登入。在新分頁中開啟" at bounding box center [323, 311] width 154 height 35
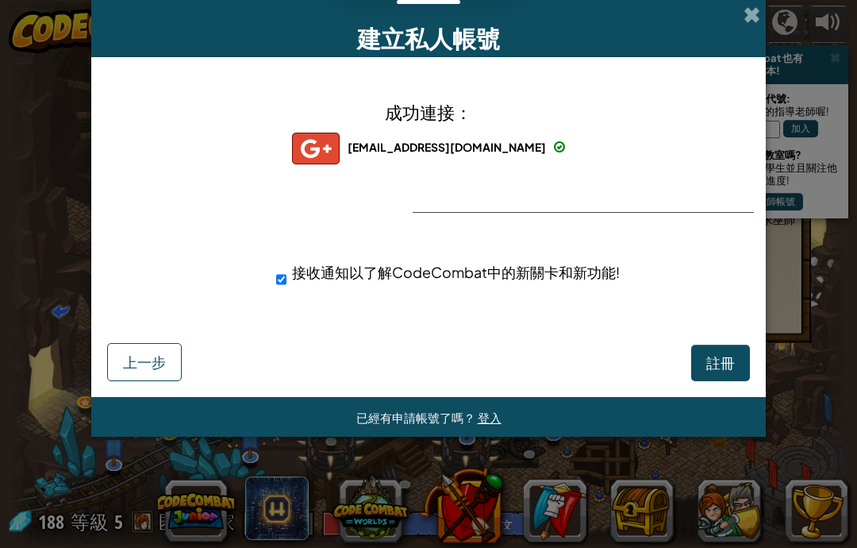
click at [729, 369] on span "註冊" at bounding box center [720, 362] width 29 height 18
click at [724, 352] on button "註冊" at bounding box center [720, 362] width 59 height 37
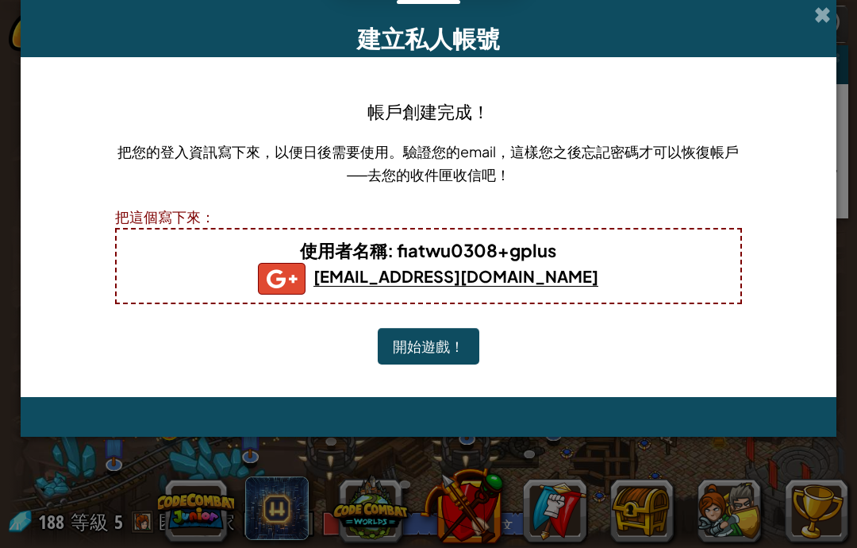
click at [447, 352] on button "開始遊戲！" at bounding box center [429, 346] width 102 height 37
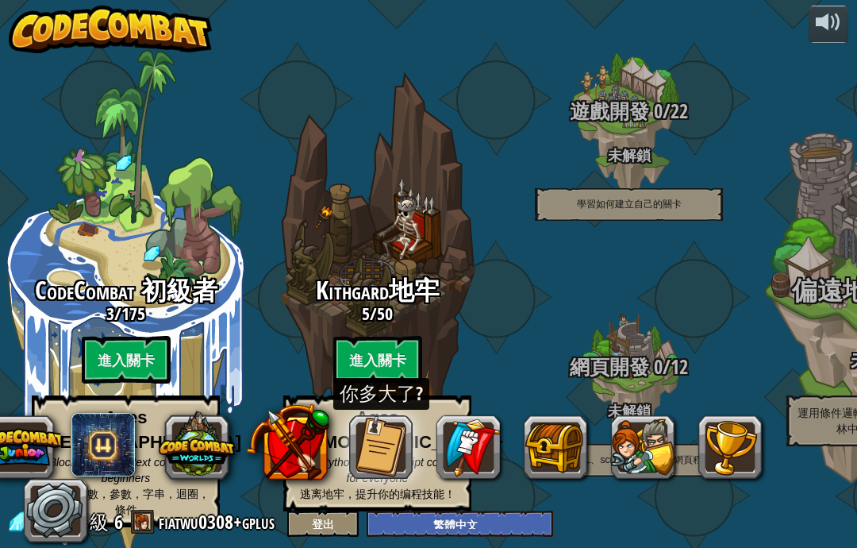
select select "zh-HANT"
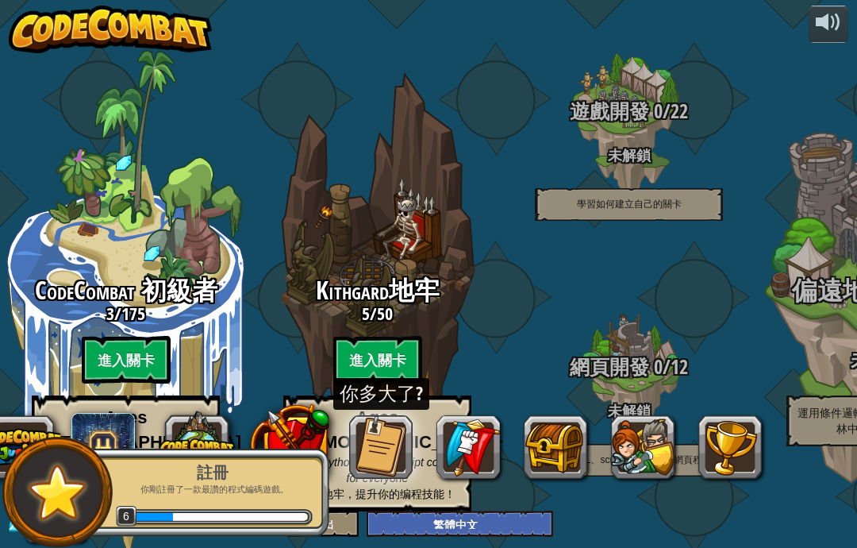
click at [401, 356] on btn "進入關卡" at bounding box center [377, 360] width 89 height 48
select select "zh-HANT"
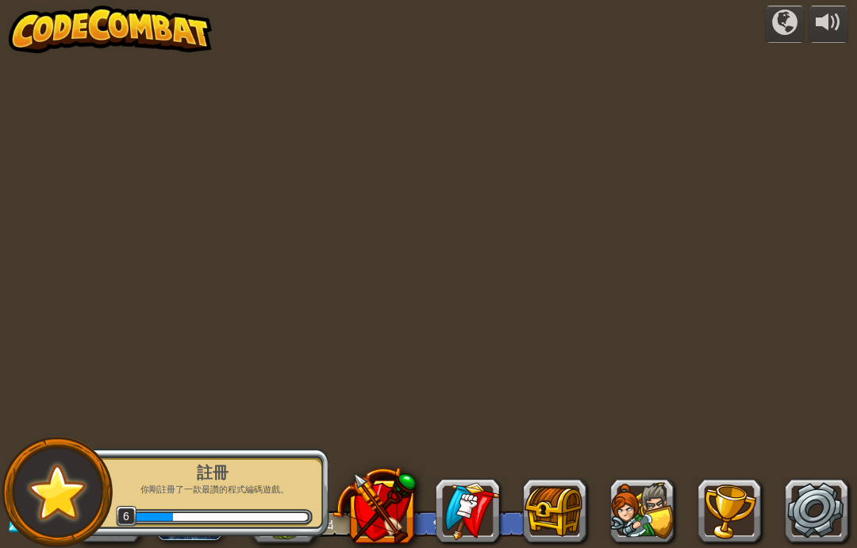
select select "zh-HANT"
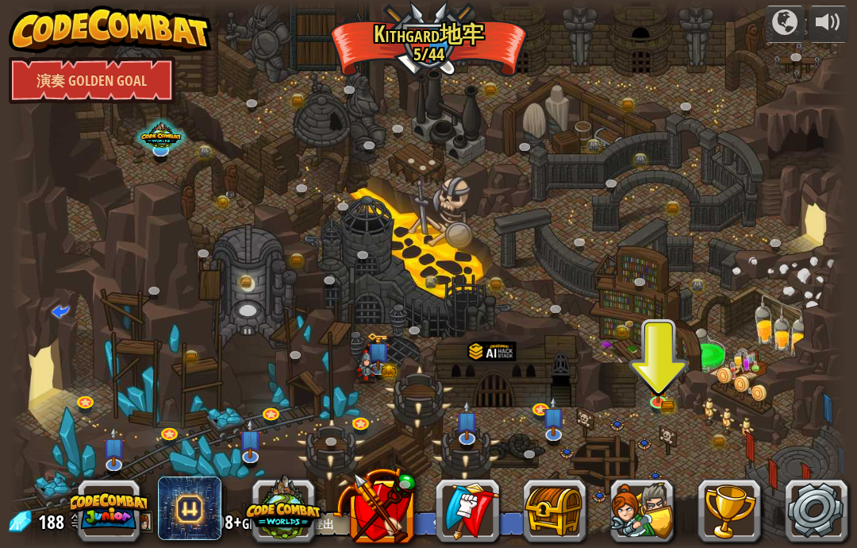
click at [652, 392] on img at bounding box center [658, 386] width 21 height 33
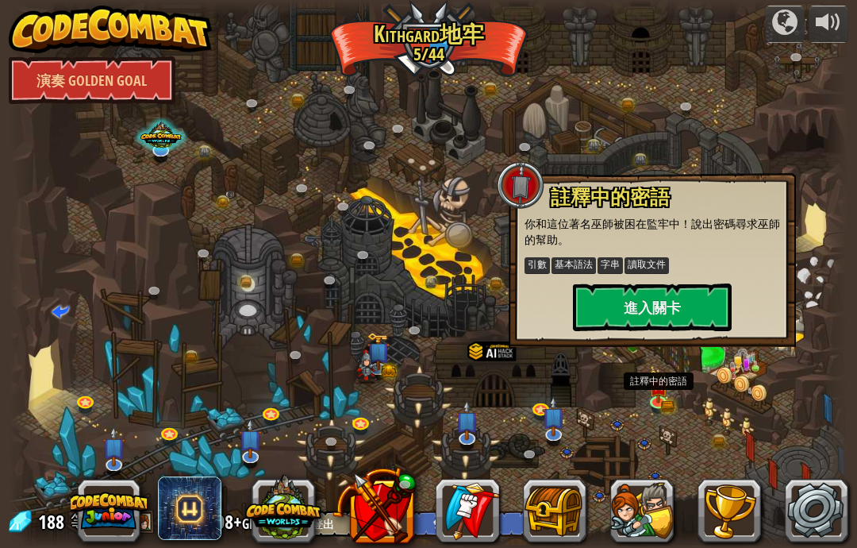
click at [687, 303] on button "進入關卡" at bounding box center [652, 307] width 159 height 48
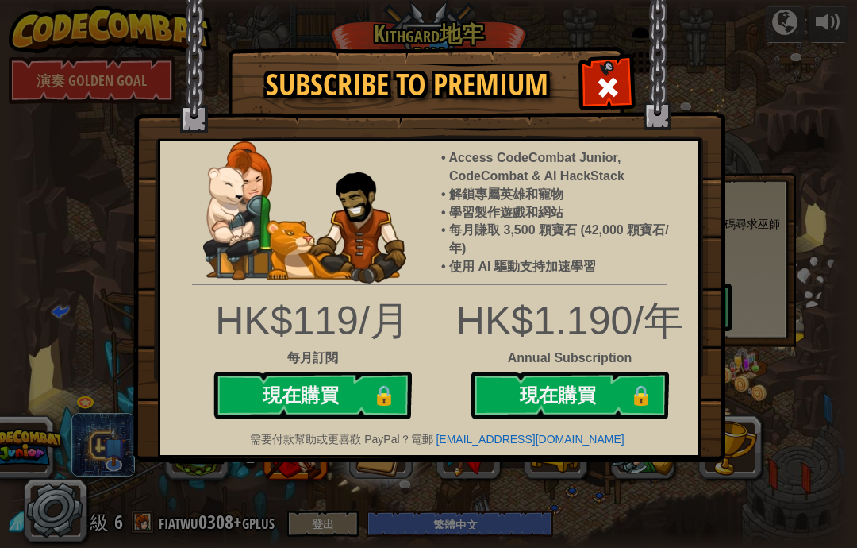
click at [614, 77] on span at bounding box center [607, 87] width 25 height 25
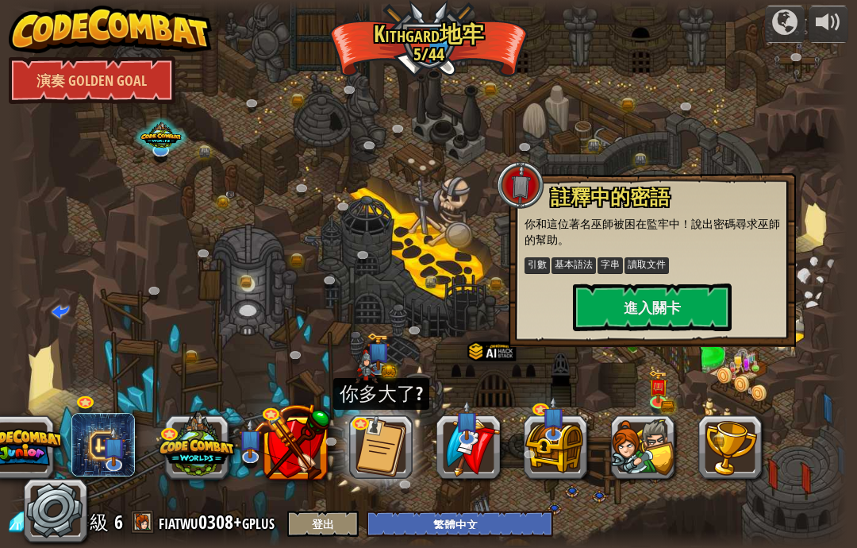
click at [822, 163] on div at bounding box center [834, 274] width 25 height 548
click at [301, 444] on button at bounding box center [287, 441] width 83 height 83
